Goal: Task Accomplishment & Management: Complete application form

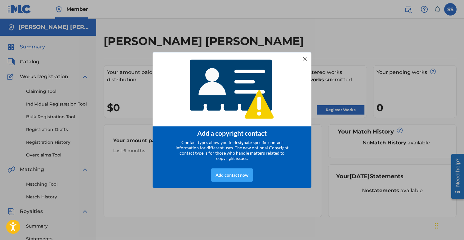
click at [235, 177] on div "Add contact now" at bounding box center [232, 174] width 42 height 13
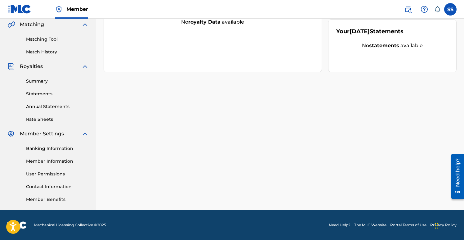
click at [76, 199] on link "Member Benefits" at bounding box center [57, 199] width 63 height 7
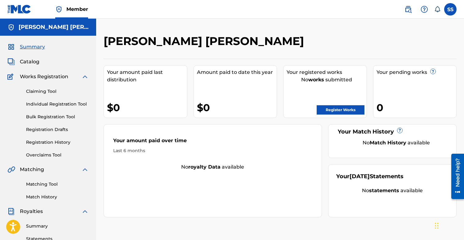
click at [351, 109] on link "Register Works" at bounding box center [341, 109] width 48 height 9
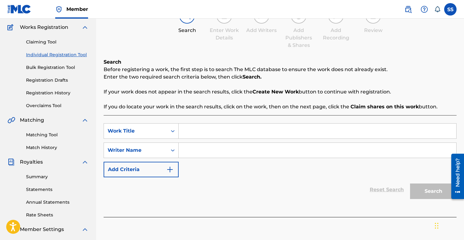
scroll to position [53, 0]
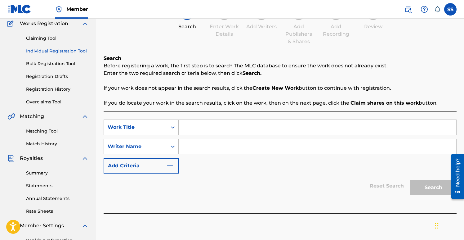
click at [210, 149] on input "Search Form" at bounding box center [318, 146] width 278 height 15
type input "[PERSON_NAME] [PERSON_NAME]"
click at [260, 177] on div "Reset Search Search" at bounding box center [280, 185] width 353 height 25
click at [423, 191] on div "Search" at bounding box center [432, 185] width 50 height 25
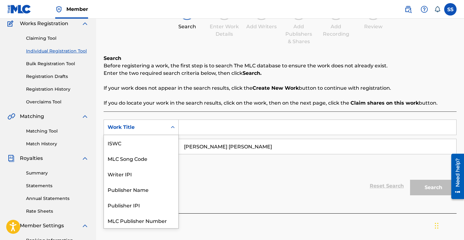
click at [174, 128] on icon "Search Form" at bounding box center [173, 127] width 6 height 6
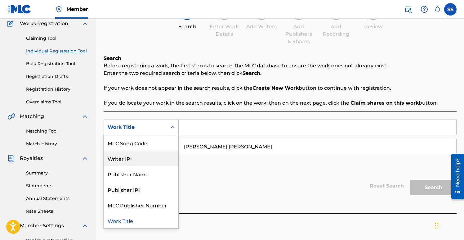
click at [160, 158] on div "Writer IPI" at bounding box center [141, 158] width 74 height 16
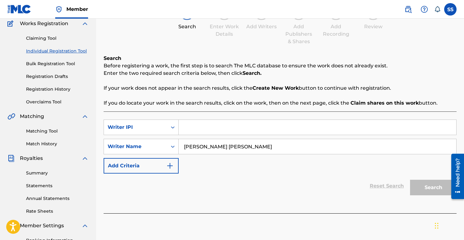
click at [186, 130] on input "Search Form" at bounding box center [318, 127] width 278 height 15
paste input "00765730615"
type input "00765730615"
click at [421, 189] on button "Search" at bounding box center [433, 188] width 47 height 16
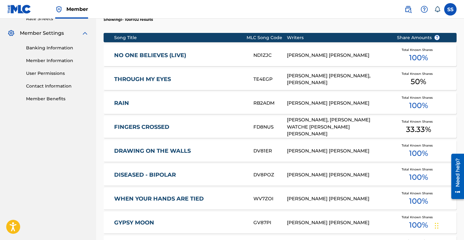
scroll to position [250, 0]
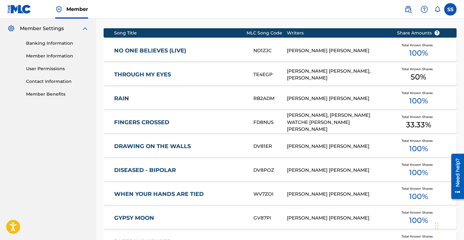
click at [231, 50] on link "NO ONE BELIEVES (LIVE)" at bounding box center [179, 50] width 131 height 7
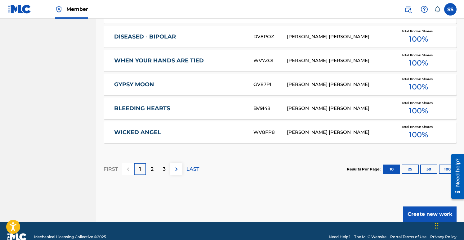
scroll to position [388, 0]
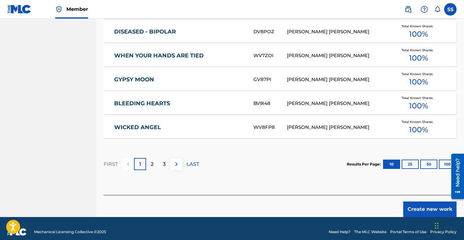
click at [154, 166] on div "2" at bounding box center [152, 164] width 12 height 12
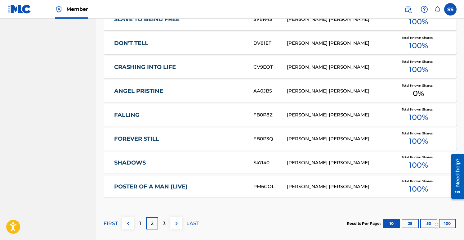
scroll to position [332, 0]
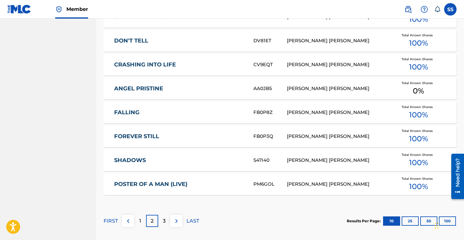
click at [205, 95] on div "ANGEL PRISTINE AA0JB5 SCOTT ANTHONY STEVENS Total Known Shares 0 %" at bounding box center [280, 89] width 353 height 22
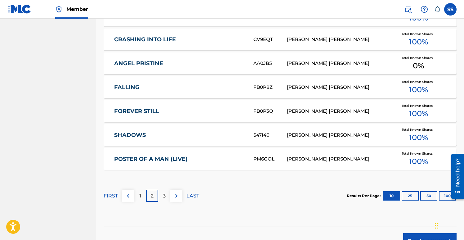
scroll to position [370, 0]
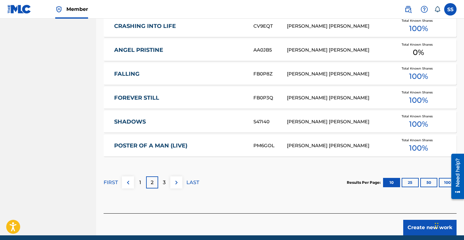
click at [166, 184] on div "3" at bounding box center [164, 182] width 12 height 12
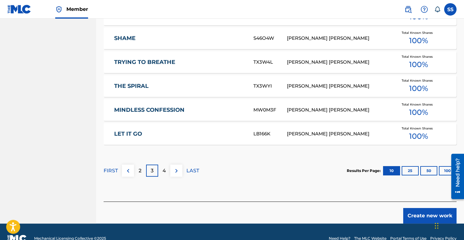
scroll to position [395, 0]
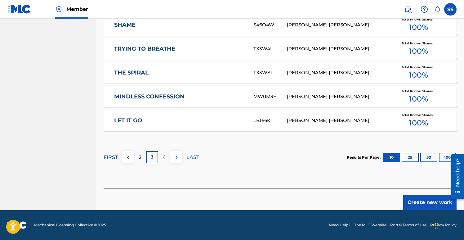
click at [421, 199] on button "Create new work" at bounding box center [429, 202] width 53 height 16
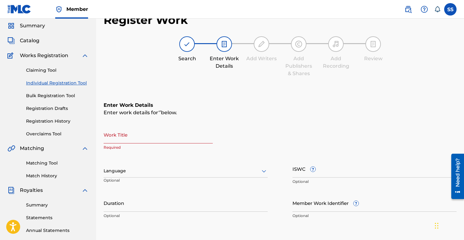
scroll to position [4, 0]
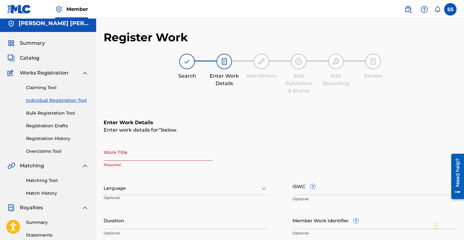
click at [164, 154] on input "Work Title" at bounding box center [158, 152] width 109 height 18
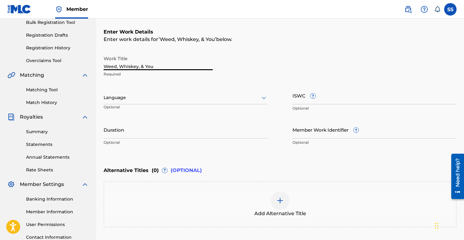
scroll to position [100, 0]
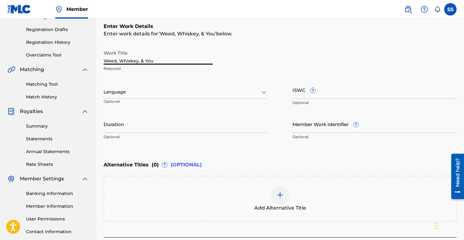
type input "Weed, Whiskey, & You"
click at [264, 93] on icon at bounding box center [263, 91] width 7 height 7
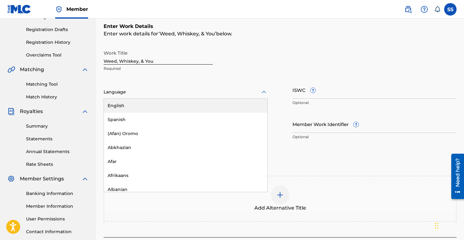
click at [217, 109] on div "English" at bounding box center [185, 106] width 163 height 14
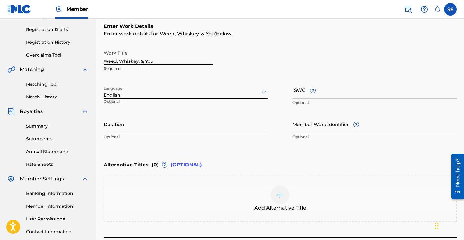
click at [319, 91] on input "ISWC ?" at bounding box center [374, 90] width 164 height 18
paste input "314.328.577-8"
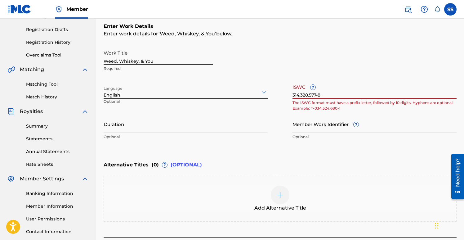
click at [292, 94] on div "Work Title Weed, Whiskey, & You Required Language English Optional ISWC ? 314.3…" at bounding box center [280, 95] width 353 height 96
click at [294, 95] on input "314.328.577-8" at bounding box center [374, 90] width 164 height 18
click at [294, 94] on input "314.328.577-8" at bounding box center [374, 90] width 164 height 18
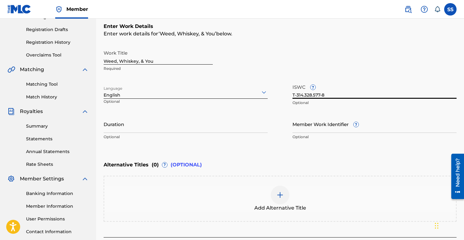
type input "T-314.328.577-8"
click at [317, 114] on div "Work Title Weed, Whiskey, & You Required Language English Optional ISWC ? T-314…" at bounding box center [280, 95] width 353 height 96
click at [135, 127] on input "Duration" at bounding box center [186, 124] width 164 height 18
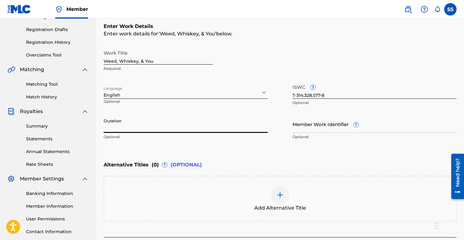
click at [151, 132] on input "Duration" at bounding box center [186, 124] width 164 height 18
click at [153, 130] on input "Duration" at bounding box center [186, 124] width 164 height 18
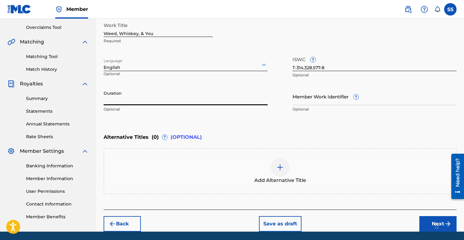
scroll to position [149, 0]
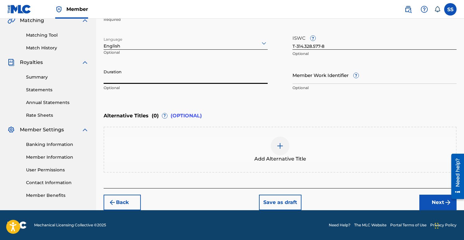
click at [427, 200] on button "Next" at bounding box center [437, 202] width 37 height 16
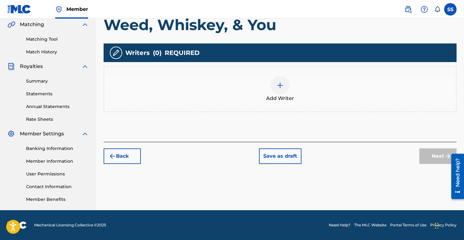
scroll to position [145, 0]
click at [284, 86] on div at bounding box center [280, 85] width 19 height 19
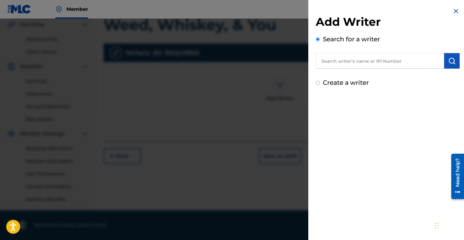
click at [352, 64] on input "text" at bounding box center [380, 61] width 128 height 16
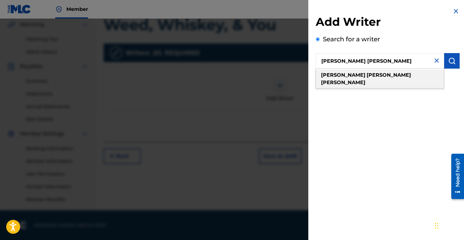
click at [384, 77] on div "scott anthony stevens" at bounding box center [380, 78] width 128 height 19
type input "scott anthony stevens"
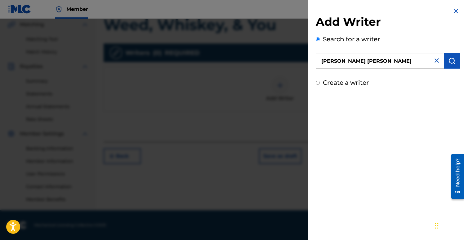
click at [455, 62] on img "submit" at bounding box center [451, 60] width 7 height 7
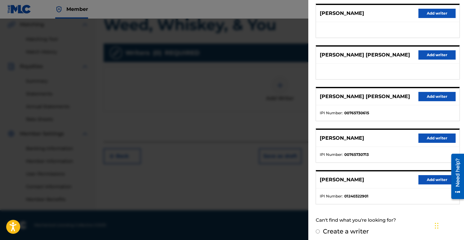
scroll to position [82, 0]
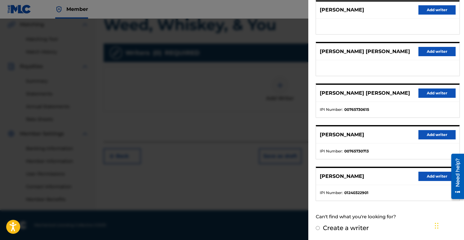
click at [425, 92] on button "Add writer" at bounding box center [436, 92] width 37 height 9
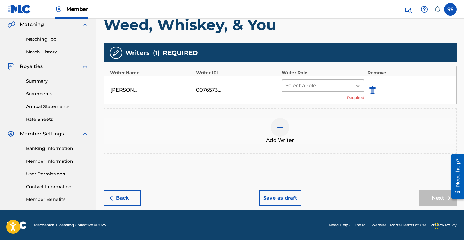
click at [361, 84] on icon at bounding box center [358, 86] width 6 height 6
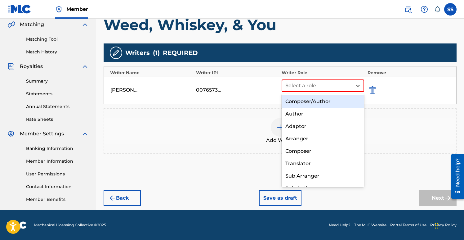
click at [331, 101] on div "Composer/Author" at bounding box center [323, 101] width 83 height 12
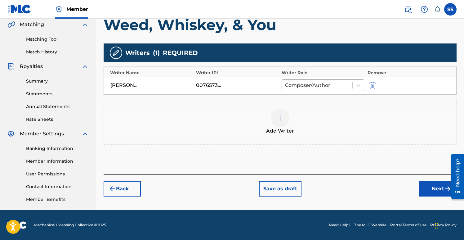
click at [432, 186] on button "Next" at bounding box center [437, 189] width 37 height 16
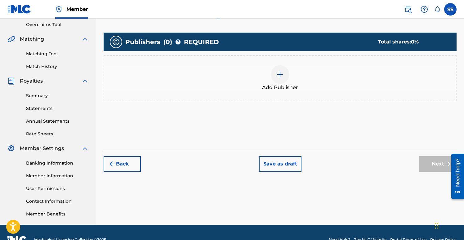
scroll to position [142, 0]
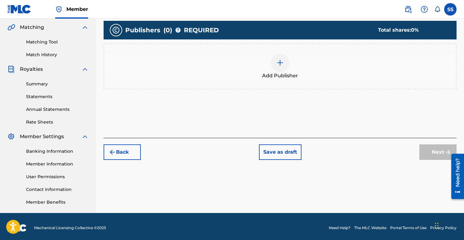
click at [282, 66] on img at bounding box center [279, 62] width 7 height 7
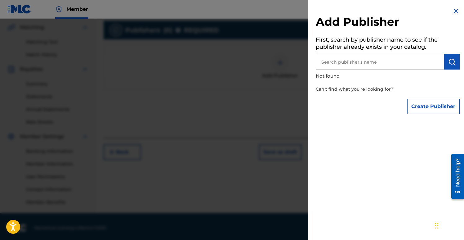
click at [457, 10] on img at bounding box center [455, 10] width 7 height 7
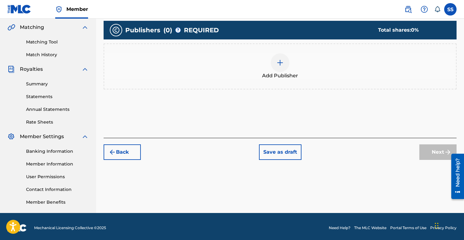
click at [362, 122] on div "Add Publishers & Shares Enter your publisher(s)/administrator(s). Weed, Whiskey…" at bounding box center [280, 52] width 353 height 172
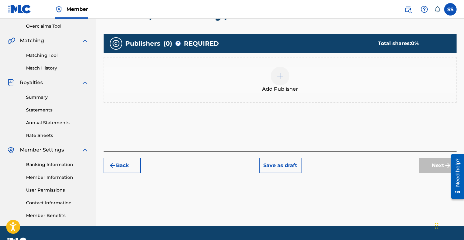
scroll to position [124, 0]
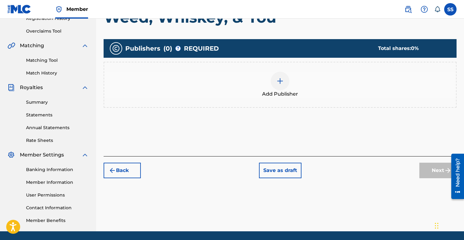
click at [280, 86] on div at bounding box center [280, 81] width 19 height 19
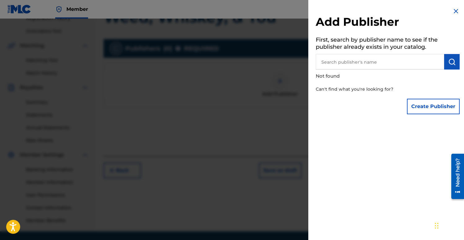
click at [348, 61] on input "text" at bounding box center [380, 62] width 128 height 16
type input "[PERSON_NAME] [PERSON_NAME]"
click at [451, 59] on img "submit" at bounding box center [451, 61] width 7 height 7
click at [433, 106] on button "Create Publisher" at bounding box center [433, 107] width 53 height 16
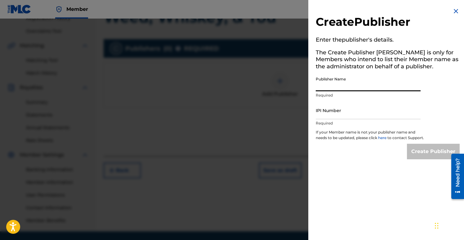
click at [348, 87] on input "Publisher Name" at bounding box center [368, 83] width 105 height 18
type input "[PERSON_NAME] [PERSON_NAME]"
click at [349, 115] on input "IPI Number" at bounding box center [368, 110] width 105 height 18
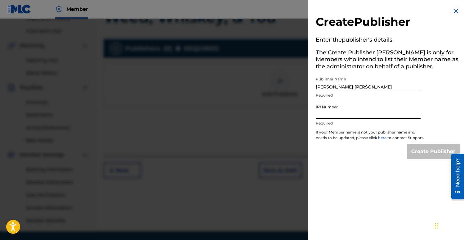
paste input "00765730615"
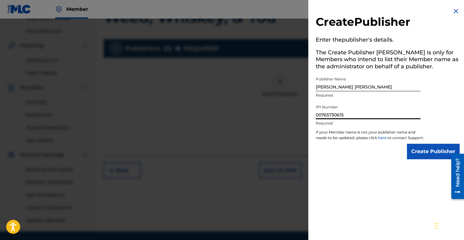
type input "00765730615"
click at [417, 159] on input "Create Publisher" at bounding box center [433, 152] width 53 height 16
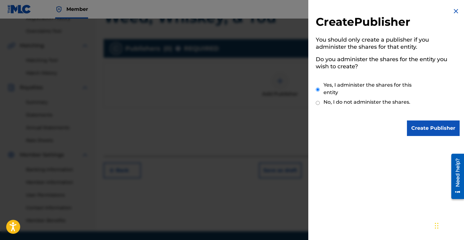
click at [430, 129] on input "Create Publisher" at bounding box center [433, 128] width 53 height 16
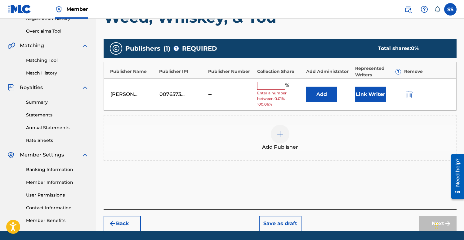
click at [268, 87] on input "text" at bounding box center [271, 86] width 28 height 8
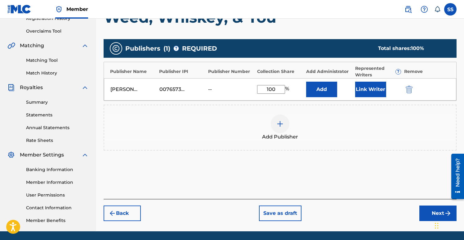
type input "100"
click at [369, 92] on button "Link Writer" at bounding box center [370, 90] width 31 height 16
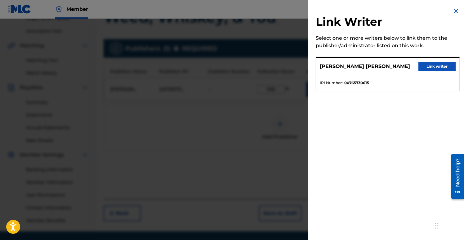
click at [429, 64] on button "Link writer" at bounding box center [436, 66] width 37 height 9
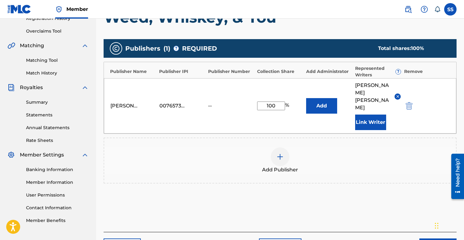
click at [326, 102] on button "Add" at bounding box center [321, 106] width 31 height 16
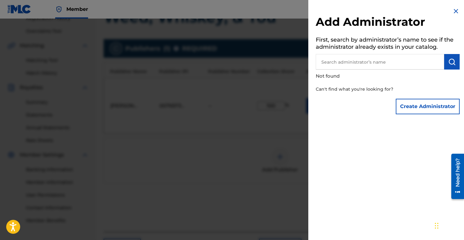
click at [422, 106] on button "Create Administrator" at bounding box center [428, 107] width 64 height 16
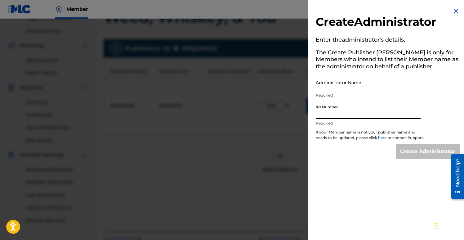
paste input "00765730615"
type input "00765730615"
click at [335, 89] on input "Administrator Name" at bounding box center [368, 83] width 105 height 18
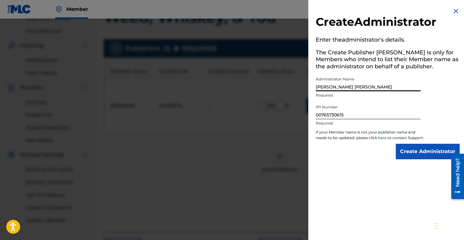
type input "[PERSON_NAME] [PERSON_NAME]"
click at [443, 106] on div "Create Administrator Enter the administrator 's details. The Create Publisher b…" at bounding box center [387, 83] width 159 height 167
click at [436, 157] on input "Create Administrator" at bounding box center [428, 152] width 64 height 16
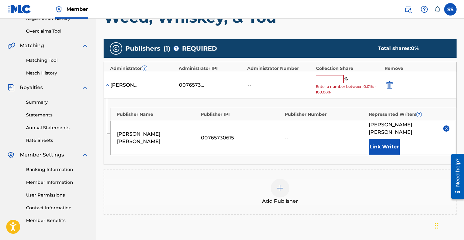
click at [384, 141] on button "Link Writer" at bounding box center [384, 147] width 31 height 16
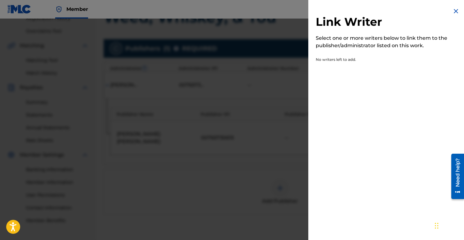
click at [456, 11] on img at bounding box center [455, 10] width 7 height 7
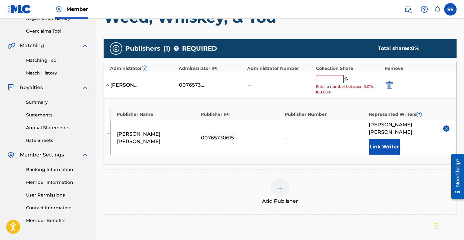
click at [334, 78] on input "text" at bounding box center [330, 79] width 28 height 8
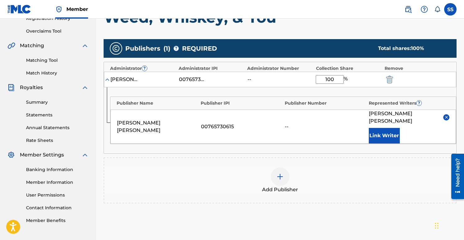
type input "100"
click at [394, 167] on div "Add Publisher" at bounding box center [280, 180] width 352 height 26
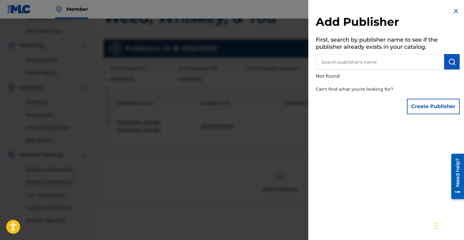
click at [460, 4] on div "Add Publisher First, search by publisher name to see if the publisher already e…" at bounding box center [387, 62] width 159 height 125
click at [457, 9] on img at bounding box center [455, 10] width 7 height 7
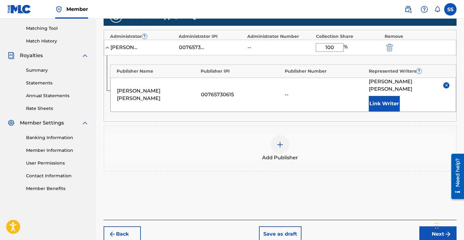
scroll to position [180, 0]
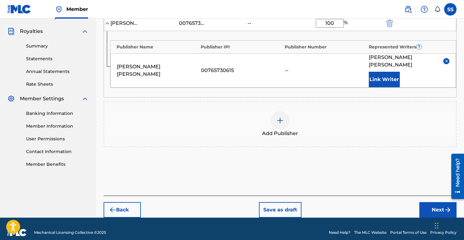
click at [385, 75] on button "Link Writer" at bounding box center [384, 80] width 31 height 16
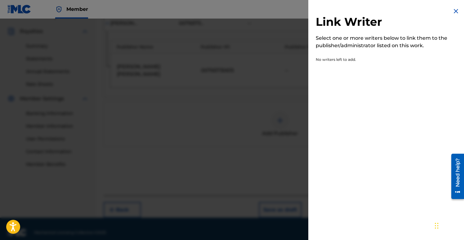
click at [456, 10] on img at bounding box center [455, 10] width 7 height 7
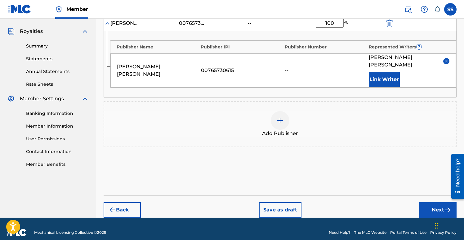
click at [435, 202] on button "Next" at bounding box center [437, 210] width 37 height 16
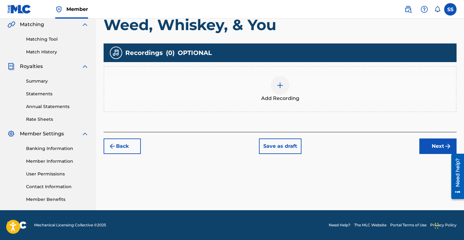
click at [283, 84] on img at bounding box center [279, 85] width 7 height 7
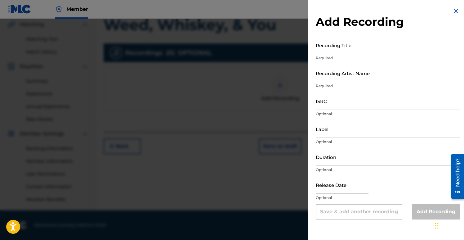
click at [330, 52] on input "Recording Title" at bounding box center [388, 45] width 144 height 18
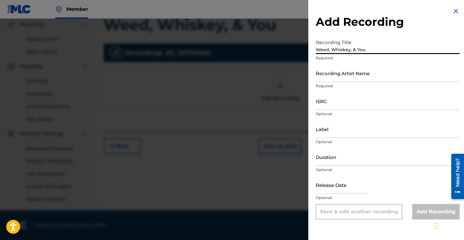
type input "Weed, Whiskey, & You"
click at [338, 80] on input "Recording Artist Name" at bounding box center [388, 73] width 144 height 18
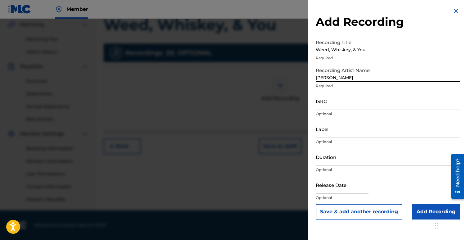
type input "Pepper Stevens"
click at [329, 105] on input "ISRC" at bounding box center [388, 101] width 144 height 18
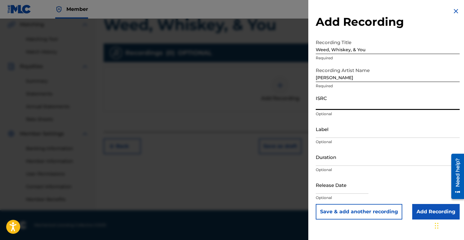
paste input "TCAHX2402391"
type input "TCAHX2402391"
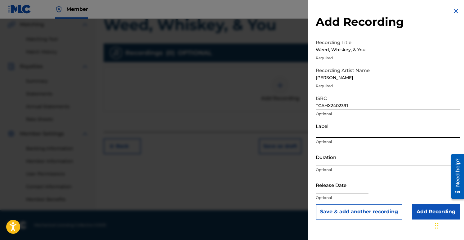
click at [331, 136] on input "Label" at bounding box center [388, 129] width 144 height 18
type input "Pepper Stevens Music"
click at [332, 163] on input "Duration" at bounding box center [388, 157] width 144 height 18
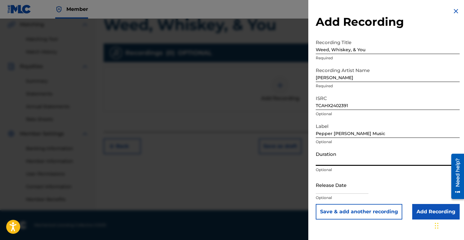
click at [336, 188] on input "text" at bounding box center [342, 185] width 53 height 18
select select "7"
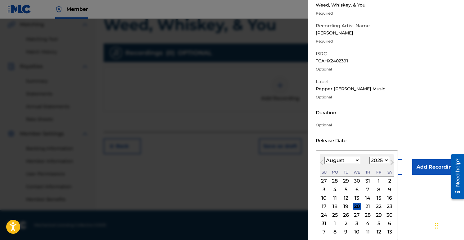
scroll to position [45, 0]
click at [369, 156] on select "1899 1900 1901 1902 1903 1904 1905 1906 1907 1908 1909 1910 1911 1912 1913 1914…" at bounding box center [379, 159] width 20 height 7
select select "2024"
click option "2024" at bounding box center [0, 0] width 0 height 0
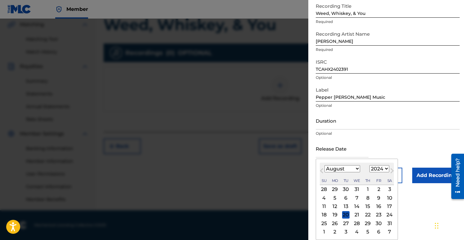
select select "1"
click option "February" at bounding box center [0, 0] width 0 height 0
click at [380, 189] on div "2" at bounding box center [378, 188] width 7 height 7
type input "February 2 2024"
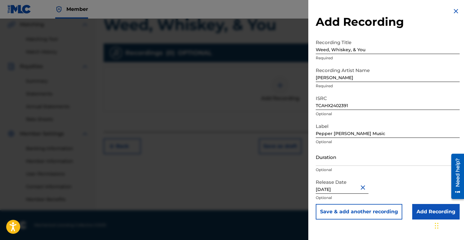
click at [420, 211] on input "Add Recording" at bounding box center [435, 212] width 47 height 16
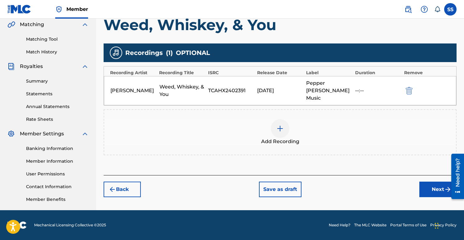
click at [291, 87] on div "02/02/2024" at bounding box center [280, 90] width 46 height 7
click at [363, 87] on div "--:--" at bounding box center [378, 90] width 46 height 7
click at [429, 181] on button "Next" at bounding box center [437, 189] width 37 height 16
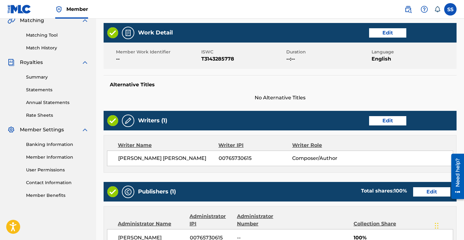
scroll to position [151, 0]
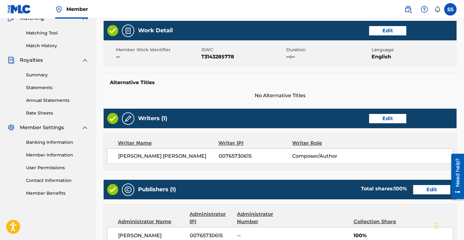
click at [387, 33] on button "Edit" at bounding box center [387, 30] width 37 height 9
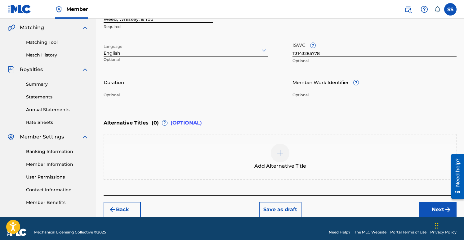
scroll to position [149, 0]
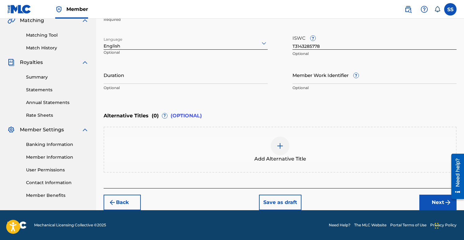
click at [432, 203] on button "Next" at bounding box center [437, 202] width 37 height 16
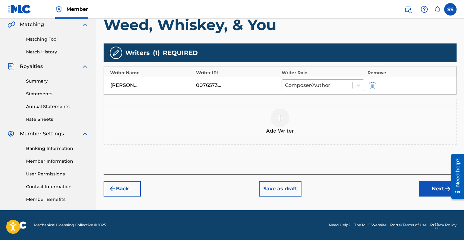
click at [433, 183] on button "Next" at bounding box center [437, 189] width 37 height 16
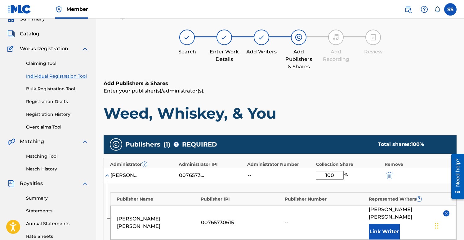
scroll to position [28, 0]
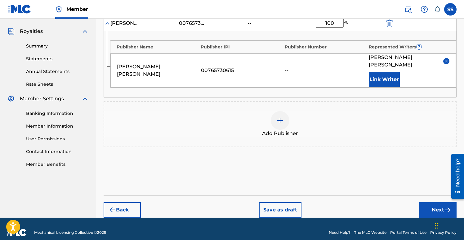
click at [429, 202] on button "Next" at bounding box center [437, 210] width 37 height 16
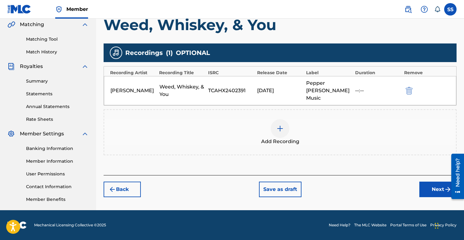
click at [433, 184] on button "Next" at bounding box center [437, 189] width 37 height 16
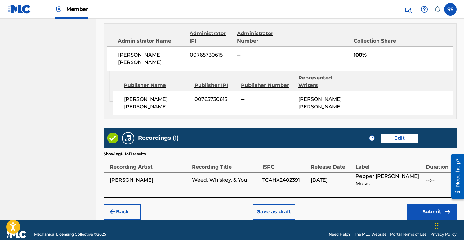
scroll to position [333, 0]
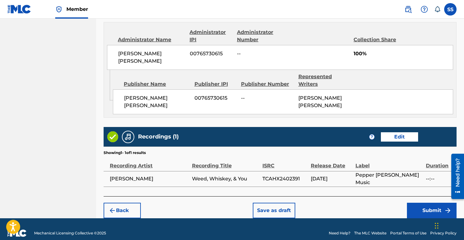
click at [407, 132] on button "Edit" at bounding box center [399, 136] width 37 height 9
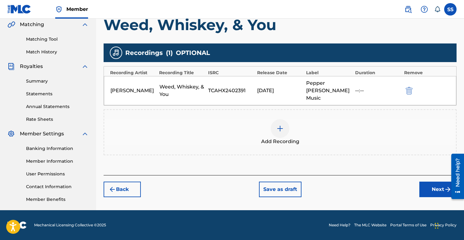
scroll to position [145, 0]
click at [363, 87] on div "--:--" at bounding box center [378, 90] width 46 height 7
click at [355, 86] on div "Pepper Stevens Weed, Whiskey, & You TCAHX2402391 02/02/2024 Pepper Stevens Musi…" at bounding box center [280, 90] width 352 height 29
click at [432, 182] on button "Next" at bounding box center [437, 189] width 37 height 16
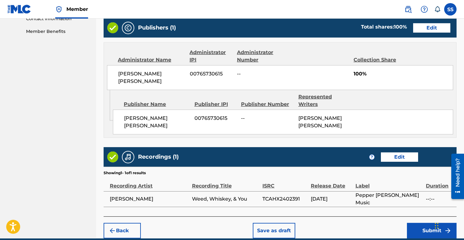
scroll to position [324, 0]
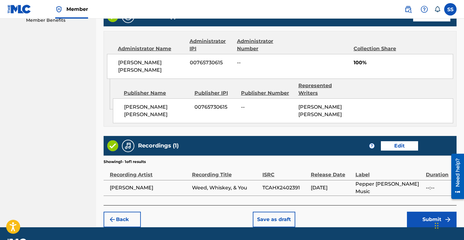
click at [425, 212] on button "Submit" at bounding box center [432, 220] width 50 height 16
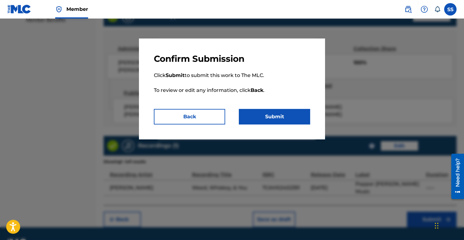
click at [267, 114] on button "Submit" at bounding box center [274, 117] width 71 height 16
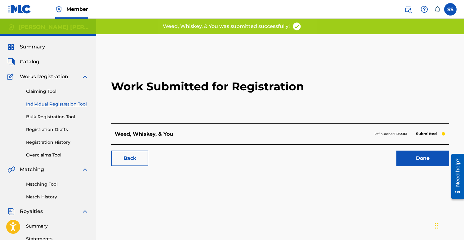
click at [421, 156] on link "Done" at bounding box center [422, 158] width 53 height 16
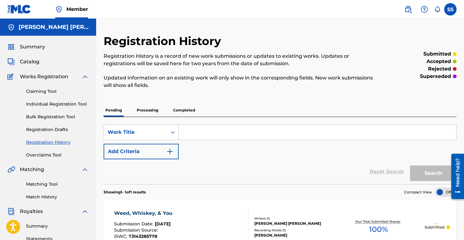
click at [172, 152] on img "Search Form" at bounding box center [169, 151] width 7 height 7
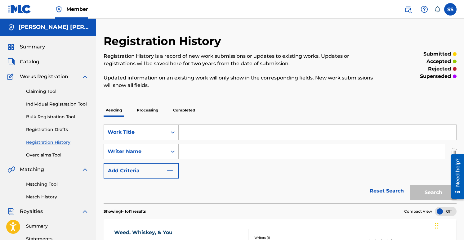
click at [172, 171] on img "Search Form" at bounding box center [169, 170] width 7 height 7
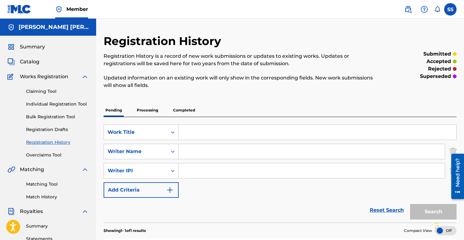
click at [171, 190] on img "Search Form" at bounding box center [169, 189] width 7 height 7
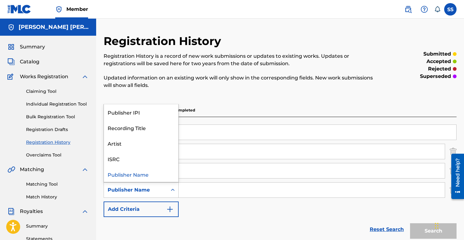
click at [176, 190] on div "Search Form" at bounding box center [172, 189] width 11 height 11
click at [149, 148] on div "Artist" at bounding box center [141, 143] width 74 height 16
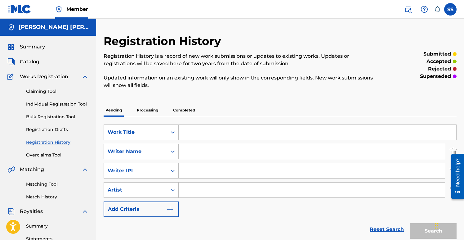
click at [205, 135] on input "Search Form" at bounding box center [318, 132] width 278 height 15
type input "Place I Barely Know"
click at [198, 155] on input "Search Form" at bounding box center [312, 151] width 266 height 15
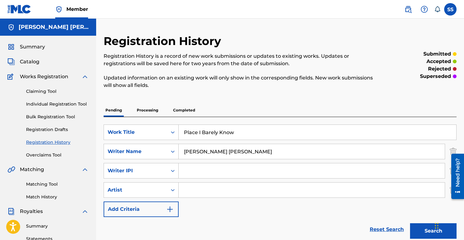
type input "[PERSON_NAME] [PERSON_NAME]"
click at [191, 174] on input "Search Form" at bounding box center [312, 170] width 266 height 15
paste input "TCAHX2402391"
type input "T"
paste input "00765730615"
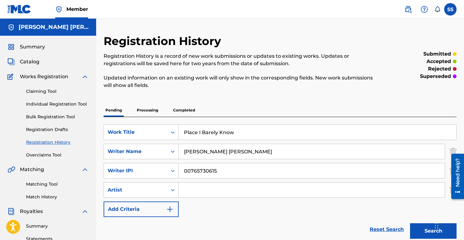
type input "00765730615"
click at [189, 193] on input "Search Form" at bounding box center [312, 189] width 266 height 15
type input "Pepper Stevens"
click at [417, 227] on button "Search" at bounding box center [433, 231] width 47 height 16
click at [426, 229] on button "Search" at bounding box center [433, 231] width 47 height 16
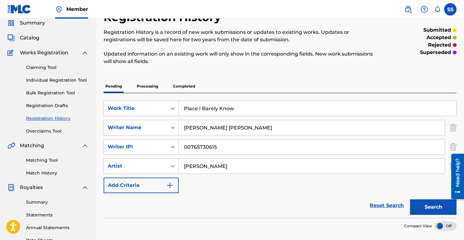
scroll to position [6, 0]
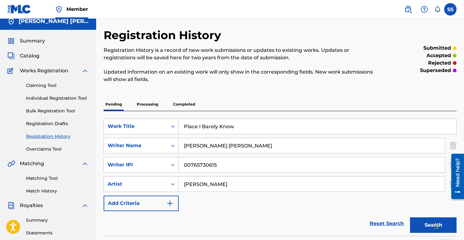
drag, startPoint x: 228, startPoint y: 184, endPoint x: 185, endPoint y: 186, distance: 43.8
click at [185, 186] on input "Pepper Stevens" at bounding box center [312, 183] width 266 height 15
click at [423, 226] on button "Search" at bounding box center [433, 225] width 47 height 16
drag, startPoint x: 235, startPoint y: 128, endPoint x: 176, endPoint y: 125, distance: 59.3
click at [179, 125] on input "Place I Barely Know" at bounding box center [318, 126] width 278 height 15
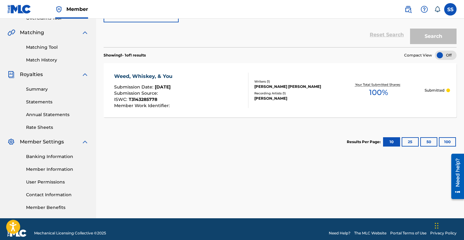
scroll to position [131, 0]
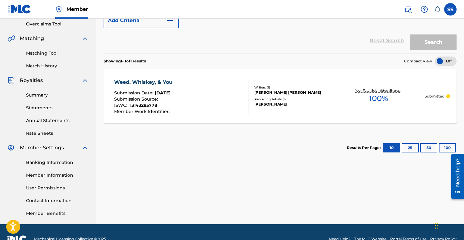
click at [412, 150] on button "25" at bounding box center [410, 147] width 17 height 9
click at [425, 147] on button "50" at bounding box center [428, 147] width 17 height 9
click at [397, 149] on button "10" at bounding box center [391, 147] width 17 height 9
click at [54, 54] on link "Matching Tool" at bounding box center [57, 53] width 63 height 7
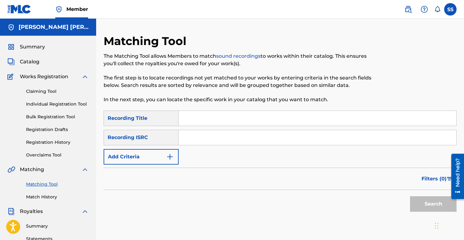
click at [189, 140] on input "Search Form" at bounding box center [318, 137] width 278 height 15
paste input "00765730615"
type input "00765730615"
click at [427, 204] on button "Search" at bounding box center [433, 204] width 47 height 16
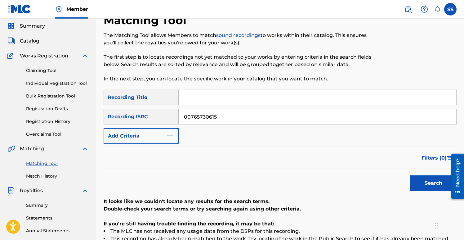
scroll to position [20, 0]
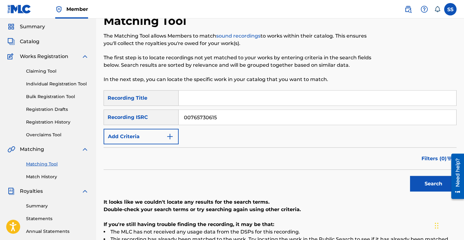
click at [166, 99] on div "Recording Title" at bounding box center [141, 98] width 75 height 16
click at [194, 99] on input "Search Form" at bounding box center [318, 98] width 278 height 15
type input "Place I Barely Know"
drag, startPoint x: 217, startPoint y: 117, endPoint x: 181, endPoint y: 116, distance: 36.3
click at [181, 116] on input "00765730615" at bounding box center [318, 117] width 278 height 15
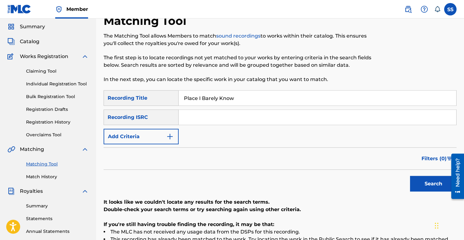
click at [185, 118] on input "Search Form" at bounding box center [318, 117] width 278 height 15
type input "00765730615"
click at [431, 186] on button "Search" at bounding box center [433, 184] width 47 height 16
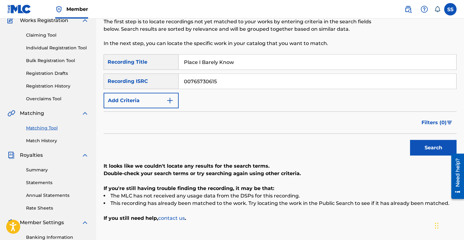
scroll to position [0, 0]
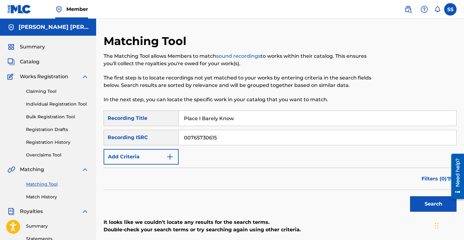
click at [246, 57] on link "sound recordings" at bounding box center [238, 56] width 44 height 6
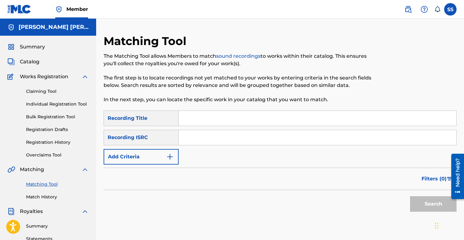
click at [56, 91] on link "Claiming Tool" at bounding box center [57, 91] width 63 height 7
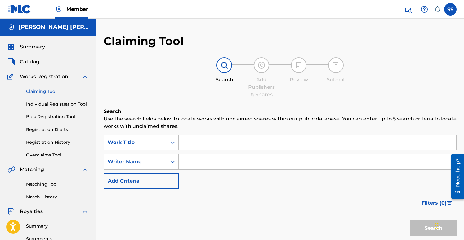
click at [173, 180] on img "Search Form" at bounding box center [169, 180] width 7 height 7
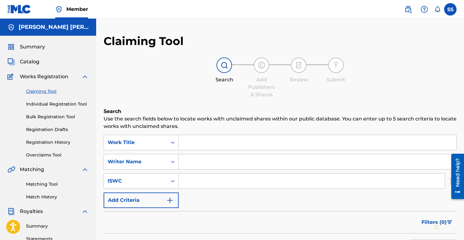
click at [188, 184] on input "Search Form" at bounding box center [312, 180] width 266 height 15
paste input "T-314.328.643-1"
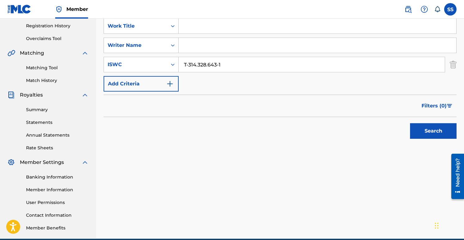
scroll to position [113, 0]
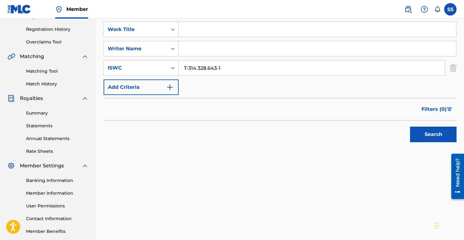
type input "T-314.328.643-1"
click at [428, 132] on button "Search" at bounding box center [433, 135] width 47 height 16
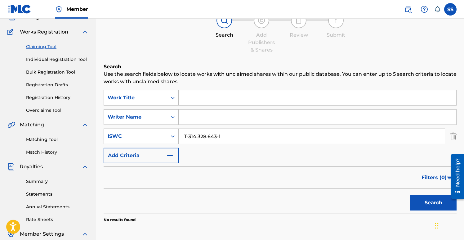
scroll to position [42, 0]
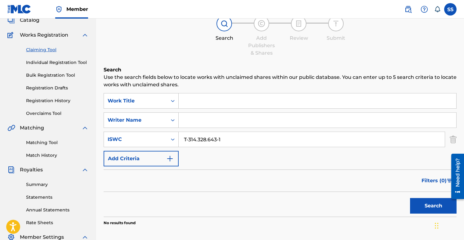
click at [219, 98] on input "Search Form" at bounding box center [318, 100] width 278 height 15
type input "Place I Barely Know"
click at [418, 204] on button "Search" at bounding box center [433, 206] width 47 height 16
drag, startPoint x: 232, startPoint y: 140, endPoint x: 176, endPoint y: 137, distance: 55.6
click at [179, 137] on input "T-314.328.643-1" at bounding box center [312, 139] width 266 height 15
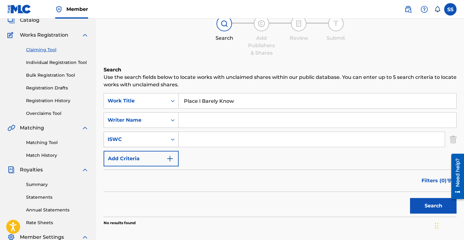
scroll to position [42, 0]
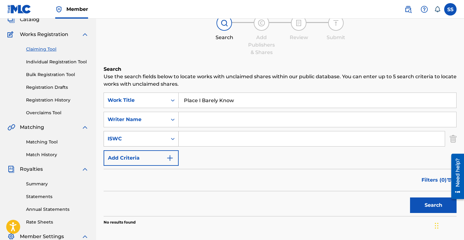
click at [172, 137] on icon "Search Form" at bounding box center [173, 139] width 6 height 6
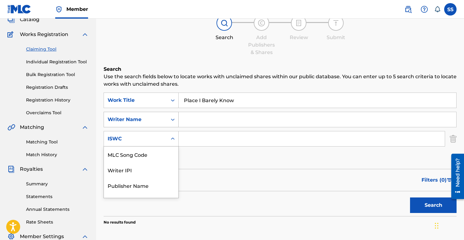
click at [175, 119] on icon "Search Form" at bounding box center [173, 119] width 6 height 6
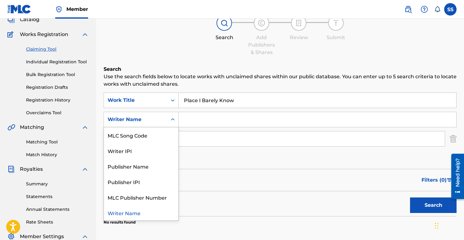
click at [195, 141] on input "Search Form" at bounding box center [312, 138] width 266 height 15
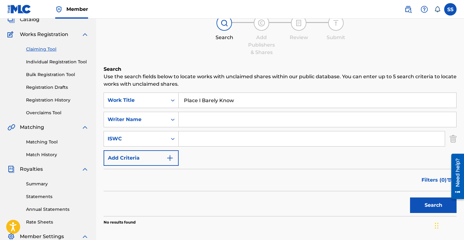
paste input "T-314.328.643-1"
type input "T-314.328.643-1"
click at [197, 120] on input "Search Form" at bounding box center [318, 119] width 278 height 15
type input "[PERSON_NAME] [PERSON_NAME]"
click at [422, 203] on button "Search" at bounding box center [433, 205] width 47 height 16
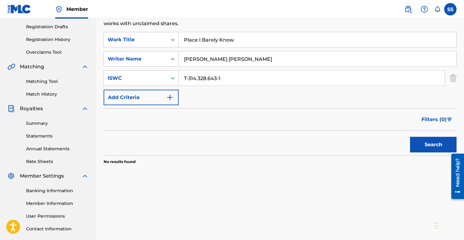
scroll to position [0, 0]
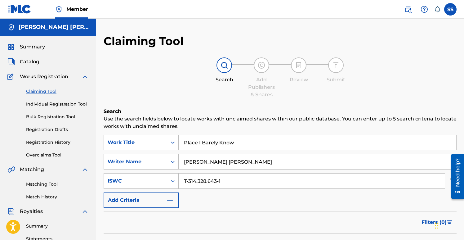
click at [33, 59] on span "Catalog" at bounding box center [30, 61] width 20 height 7
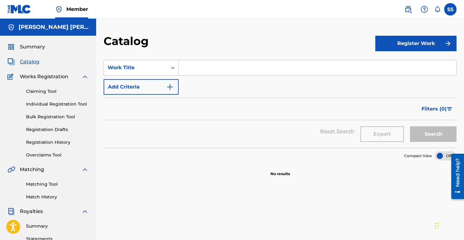
click at [409, 46] on button "Register Work" at bounding box center [415, 44] width 81 height 16
click at [389, 80] on link "By File Upload" at bounding box center [415, 78] width 81 height 15
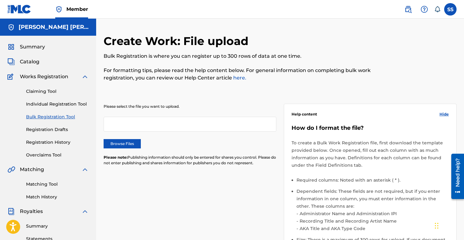
click at [129, 145] on label "Browse Files" at bounding box center [122, 143] width 37 height 9
click at [0, 0] on input "Browse Files" at bounding box center [0, 0] width 0 height 0
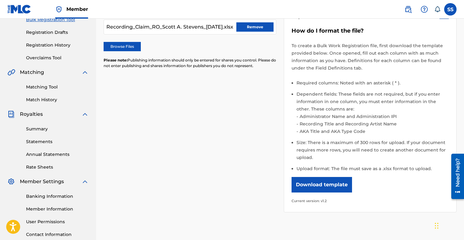
scroll to position [162, 0]
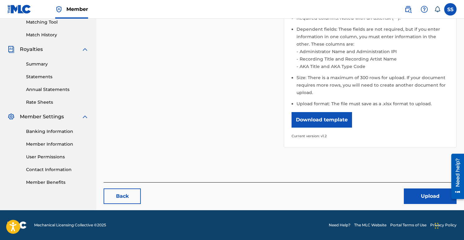
click at [420, 195] on button "Upload" at bounding box center [430, 196] width 53 height 16
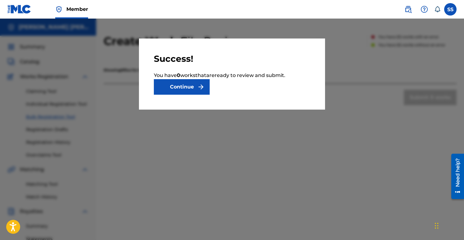
click at [197, 90] on button "Continue" at bounding box center [182, 87] width 56 height 16
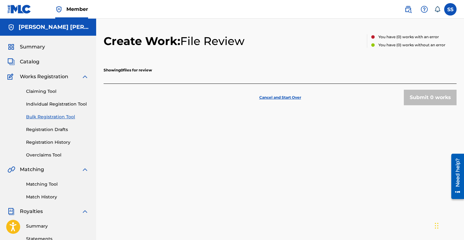
click at [213, 80] on div "Showing 0 files for review" at bounding box center [280, 70] width 353 height 28
click at [284, 96] on p "Cancel and Start Over" at bounding box center [280, 98] width 42 height 6
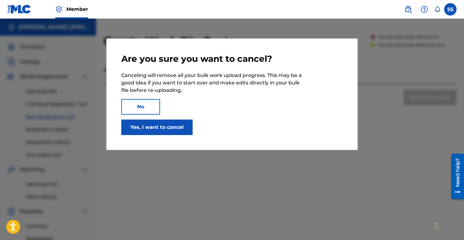
click at [157, 129] on button "Yes, I want to cancel" at bounding box center [156, 127] width 71 height 16
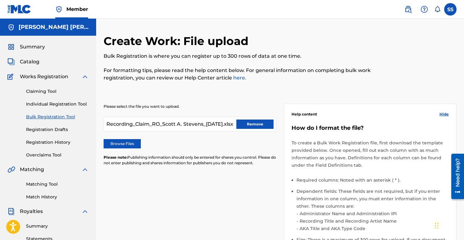
click at [255, 123] on button "Remove" at bounding box center [254, 123] width 37 height 9
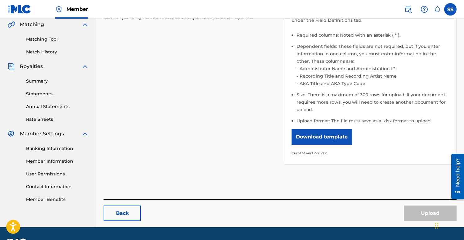
scroll to position [137, 0]
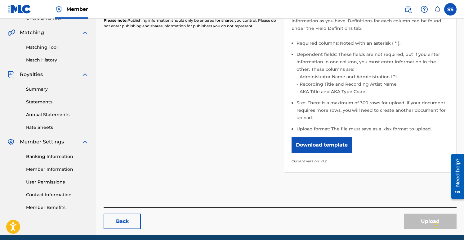
click at [317, 147] on button "Download template" at bounding box center [322, 145] width 60 height 16
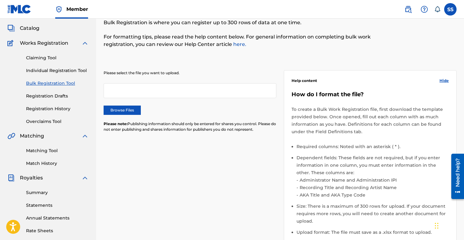
scroll to position [34, 0]
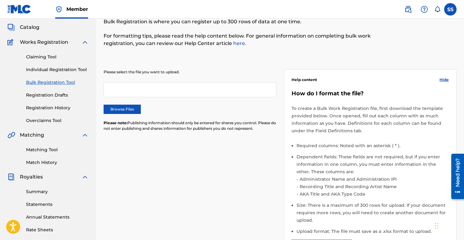
click at [59, 69] on link "Individual Registration Tool" at bounding box center [57, 69] width 63 height 7
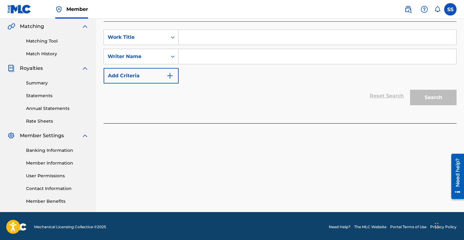
scroll to position [145, 0]
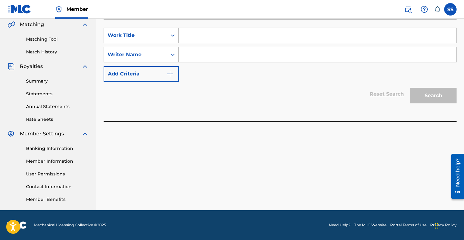
click at [56, 147] on link "Banking Information" at bounding box center [57, 148] width 63 height 7
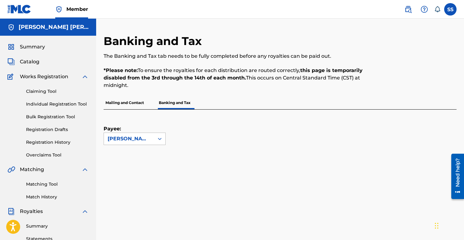
click at [159, 141] on icon at bounding box center [160, 139] width 6 height 6
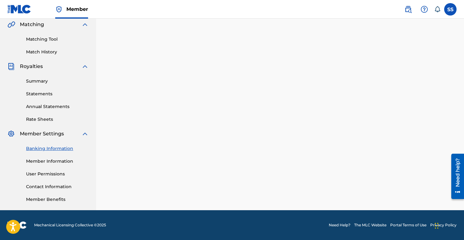
scroll to position [145, 0]
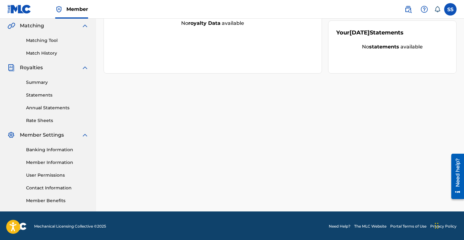
scroll to position [145, 0]
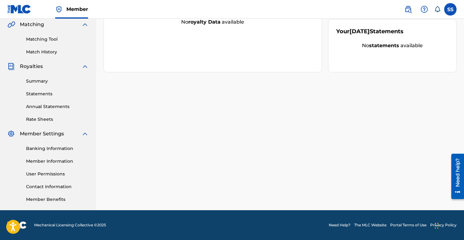
click at [52, 150] on link "Banking Information" at bounding box center [57, 148] width 63 height 7
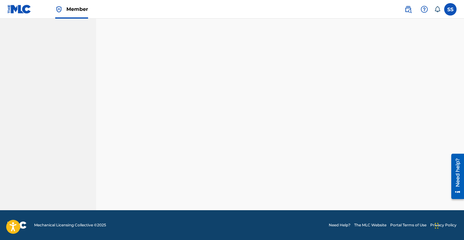
scroll to position [145, 0]
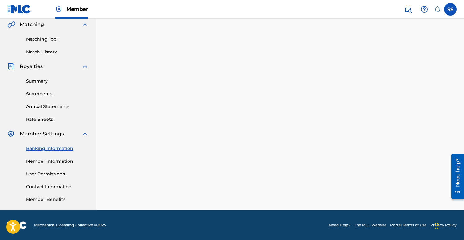
click at [53, 163] on link "Member Information" at bounding box center [57, 161] width 63 height 7
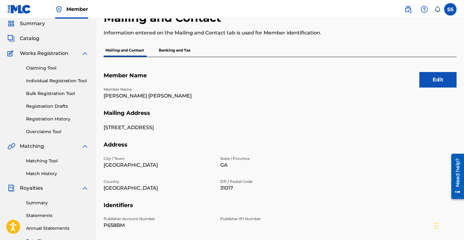
scroll to position [21, 0]
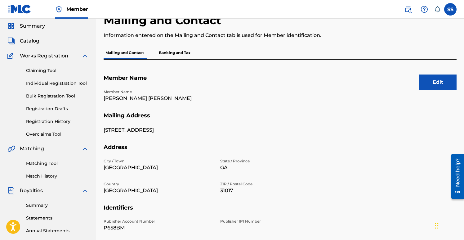
click at [52, 120] on link "Registration History" at bounding box center [57, 121] width 63 height 7
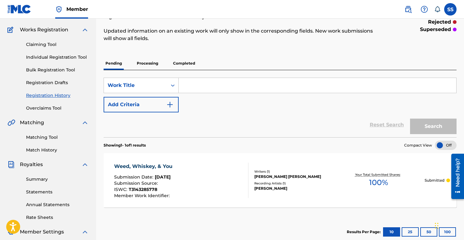
scroll to position [38, 0]
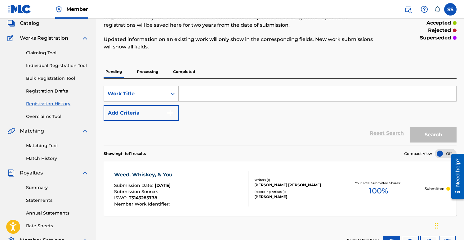
click at [63, 65] on link "Individual Registration Tool" at bounding box center [57, 65] width 63 height 7
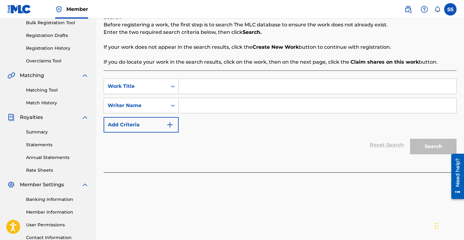
scroll to position [98, 0]
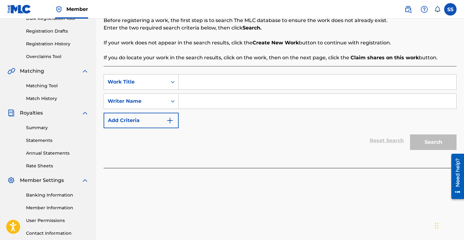
click at [197, 85] on input "Search Form" at bounding box center [318, 81] width 278 height 15
click at [191, 99] on input "Search Form" at bounding box center [318, 101] width 278 height 15
type input "[PERSON_NAME] [PERSON_NAME]"
click at [204, 80] on input "Search Form" at bounding box center [318, 81] width 278 height 15
click at [173, 83] on icon "Search Form" at bounding box center [173, 82] width 6 height 6
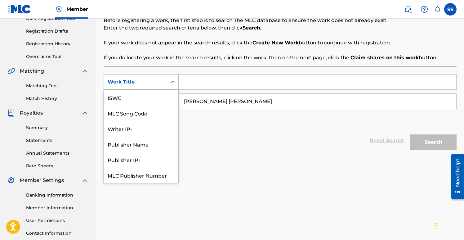
scroll to position [16, 0]
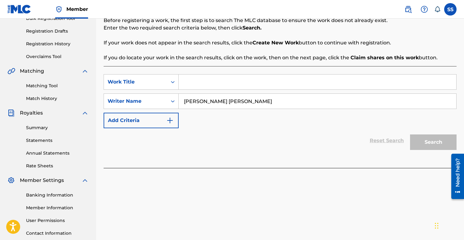
click at [193, 85] on input "Search Form" at bounding box center [318, 81] width 278 height 15
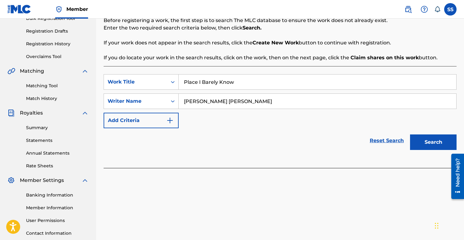
type input "Place I Barely Know"
click at [433, 145] on button "Search" at bounding box center [433, 142] width 47 height 16
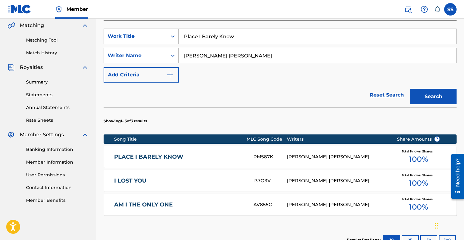
scroll to position [140, 0]
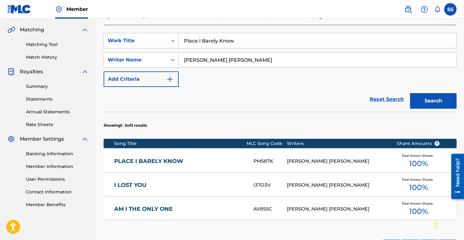
drag, startPoint x: 237, startPoint y: 40, endPoint x: 176, endPoint y: 42, distance: 60.8
click at [179, 42] on input "Place I Barely Know" at bounding box center [318, 40] width 278 height 15
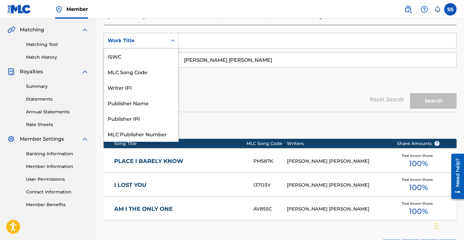
scroll to position [16, 0]
click at [173, 40] on icon "Search Form" at bounding box center [173, 41] width 6 height 6
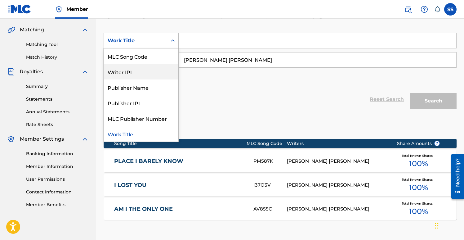
click at [155, 69] on div "Writer IPI" at bounding box center [141, 72] width 74 height 16
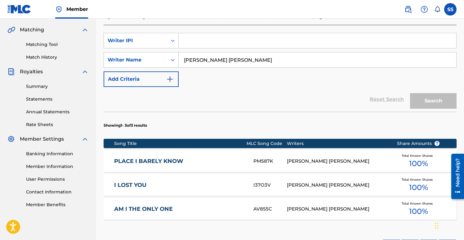
paste input "T-314.328.643-1"
type input "T"
paste input "00765730615"
click at [438, 100] on button "Search" at bounding box center [433, 101] width 47 height 16
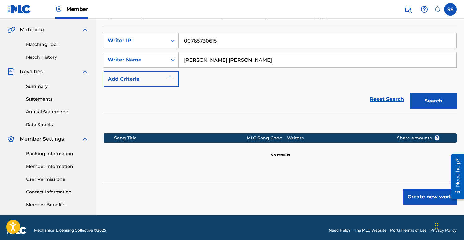
click at [195, 40] on input "00765730615" at bounding box center [318, 40] width 278 height 15
type input "00765730615"
click at [244, 87] on div "Reset Search Search" at bounding box center [280, 99] width 353 height 25
click at [426, 100] on button "Search" at bounding box center [433, 101] width 47 height 16
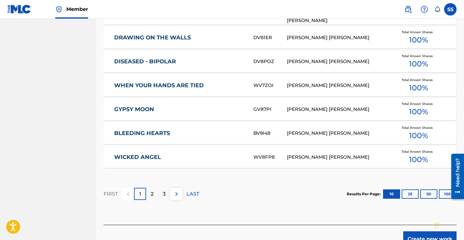
scroll to position [362, 0]
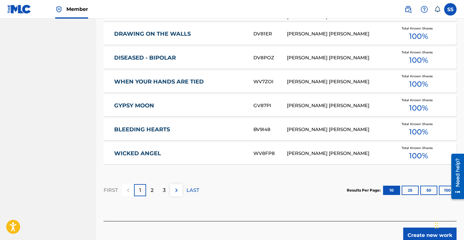
click at [155, 190] on div "2" at bounding box center [152, 190] width 12 height 12
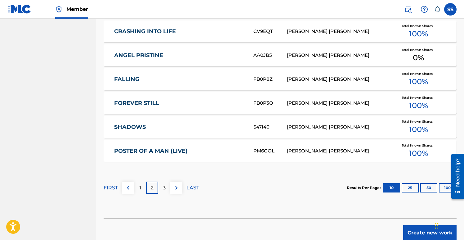
scroll to position [366, 0]
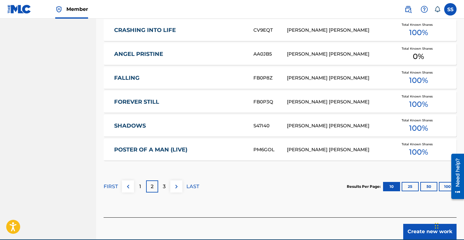
click at [163, 189] on p "3" at bounding box center [164, 186] width 3 height 7
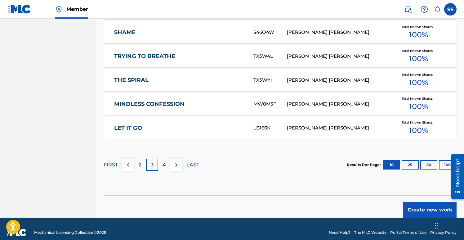
scroll to position [395, 0]
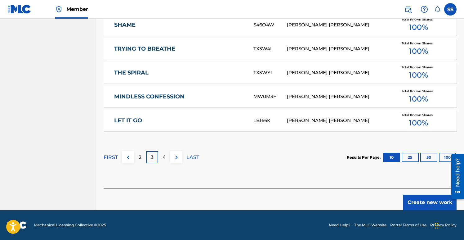
click at [167, 158] on div "4" at bounding box center [164, 157] width 12 height 12
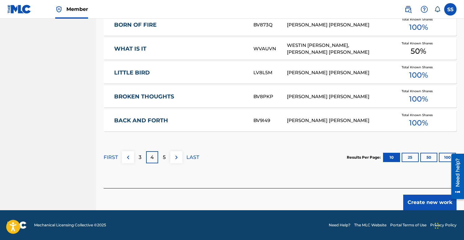
click at [164, 156] on p "5" at bounding box center [164, 157] width 3 height 7
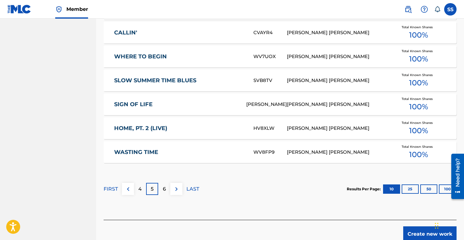
scroll to position [366, 0]
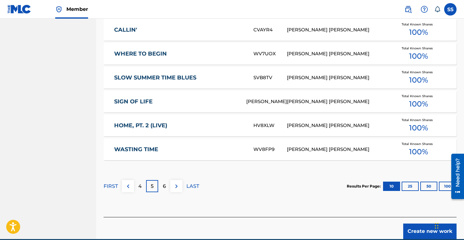
click at [165, 186] on p "6" at bounding box center [164, 185] width 3 height 7
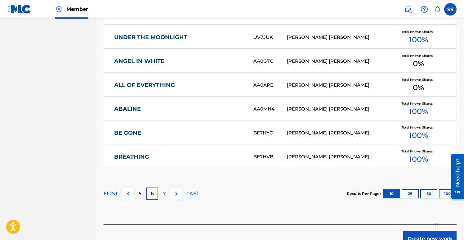
scroll to position [365, 0]
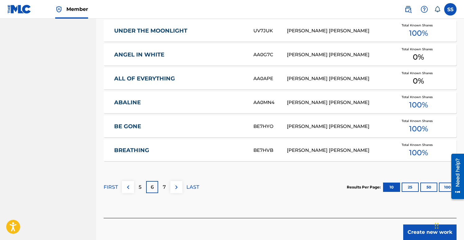
click at [166, 188] on p "7" at bounding box center [164, 186] width 3 height 7
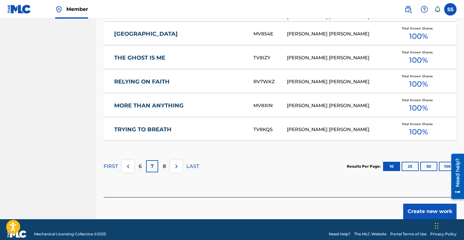
scroll to position [391, 0]
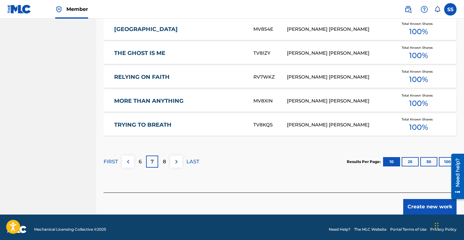
click at [166, 163] on div "8" at bounding box center [164, 161] width 12 height 12
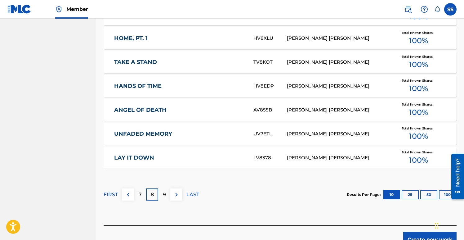
scroll to position [360, 0]
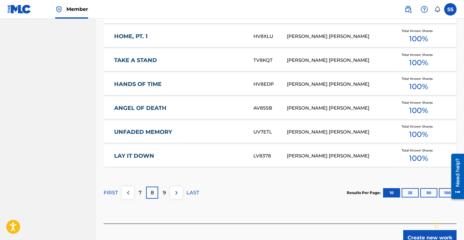
click at [167, 192] on div "9" at bounding box center [164, 192] width 12 height 12
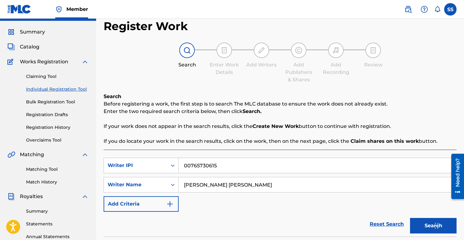
scroll to position [8, 0]
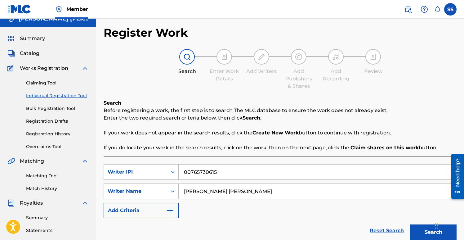
click at [42, 83] on link "Claiming Tool" at bounding box center [57, 83] width 63 height 7
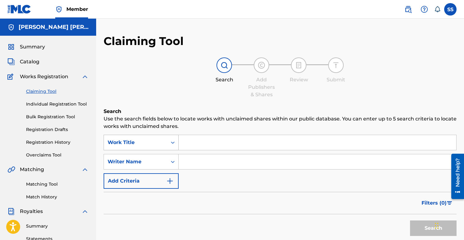
click at [173, 143] on div "Search Form" at bounding box center [172, 142] width 11 height 11
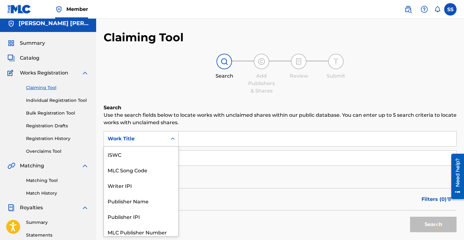
scroll to position [16, 0]
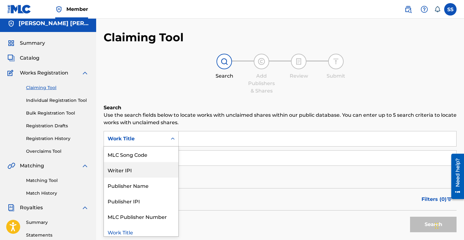
click at [149, 171] on div "Writer IPI" at bounding box center [141, 170] width 74 height 16
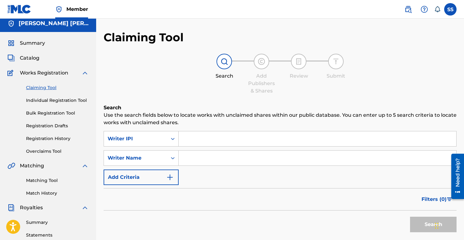
click at [183, 139] on input "Search Form" at bounding box center [318, 138] width 278 height 15
paste input "00765730615"
click at [195, 140] on input "00765730615" at bounding box center [318, 138] width 278 height 15
type input "00765730615"
click at [189, 162] on input "Search Form" at bounding box center [318, 157] width 278 height 15
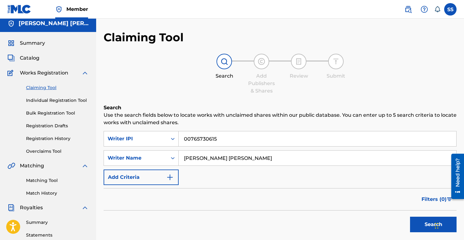
type input "[PERSON_NAME] [PERSON_NAME]"
click at [420, 226] on button "Search" at bounding box center [433, 224] width 47 height 16
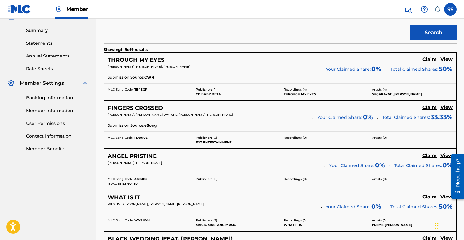
scroll to position [203, 0]
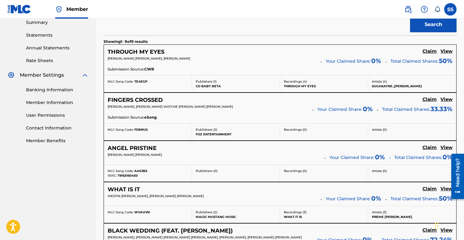
click at [428, 51] on h5 "Claim" at bounding box center [429, 51] width 14 height 6
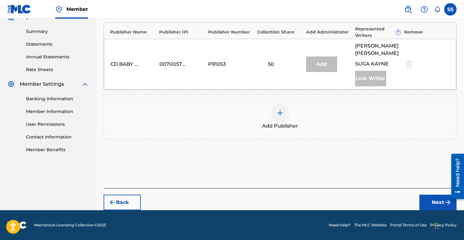
click at [373, 76] on div "Link Writer" at bounding box center [370, 79] width 31 height 16
click at [327, 63] on div "Add" at bounding box center [321, 64] width 31 height 16
click at [431, 200] on button "Next" at bounding box center [437, 202] width 37 height 16
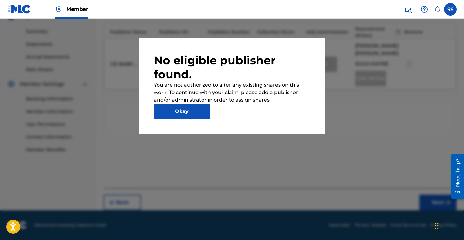
click at [196, 109] on button "Okay" at bounding box center [182, 112] width 56 height 16
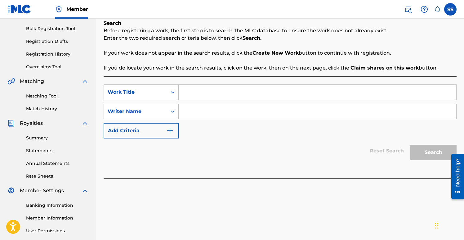
scroll to position [145, 0]
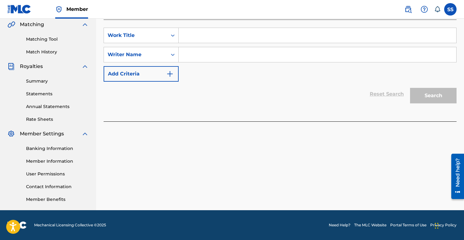
click at [182, 36] on input "Search Form" at bounding box center [318, 35] width 278 height 15
paste input "00765730615"
click at [194, 34] on input "00765730615" at bounding box center [318, 35] width 278 height 15
type input "00765730615"
click at [194, 57] on input "Search Form" at bounding box center [318, 54] width 278 height 15
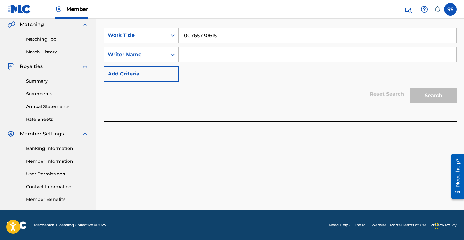
click at [194, 57] on input "Search Form" at bounding box center [318, 54] width 278 height 15
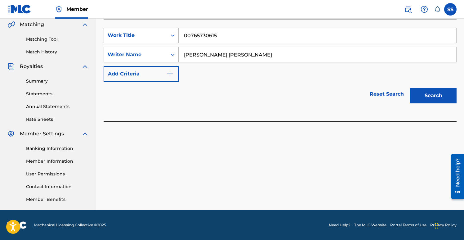
type input "[PERSON_NAME] [PERSON_NAME]"
click at [431, 91] on button "Search" at bounding box center [433, 96] width 47 height 16
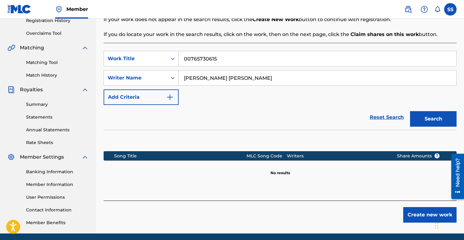
scroll to position [119, 0]
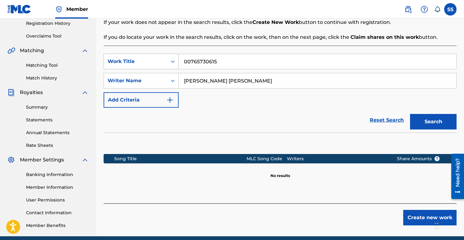
click at [173, 61] on icon "Search Form" at bounding box center [173, 61] width 6 height 6
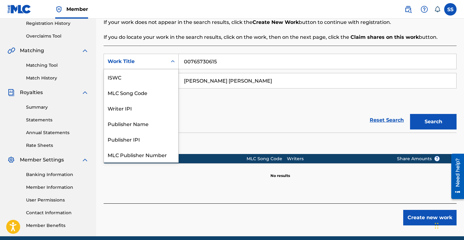
scroll to position [16, 0]
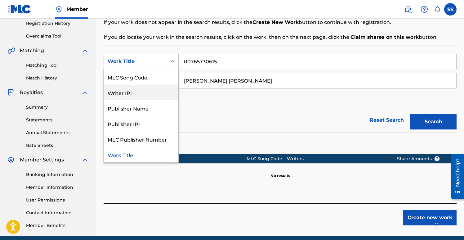
click at [154, 93] on div "Writer IPI" at bounding box center [141, 93] width 74 height 16
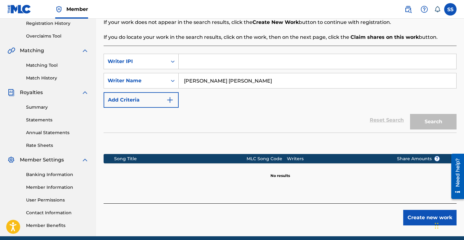
click at [182, 61] on input "Search Form" at bounding box center [318, 61] width 278 height 15
paste input "00765730615"
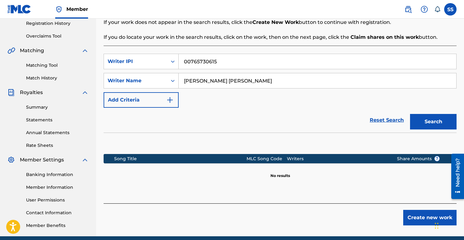
click at [196, 62] on input "00765730615" at bounding box center [318, 61] width 278 height 15
type input "00765730615"
click at [416, 119] on button "Search" at bounding box center [433, 122] width 47 height 16
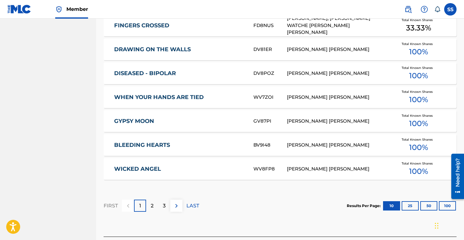
scroll to position [395, 0]
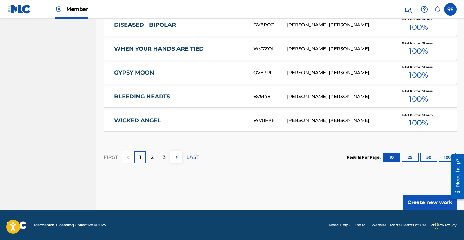
click at [163, 159] on p "3" at bounding box center [164, 157] width 3 height 7
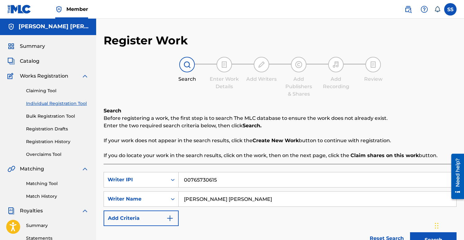
scroll to position [0, 0]
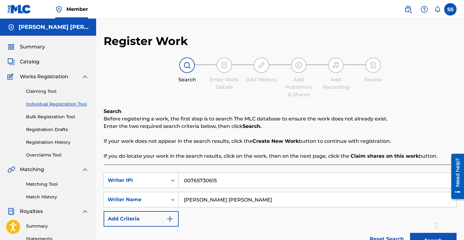
click at [48, 91] on link "Claiming Tool" at bounding box center [57, 91] width 63 height 7
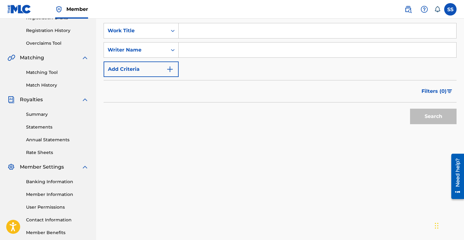
scroll to position [105, 0]
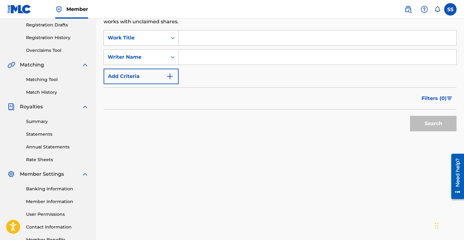
click at [172, 37] on icon "Search Form" at bounding box center [173, 38] width 6 height 6
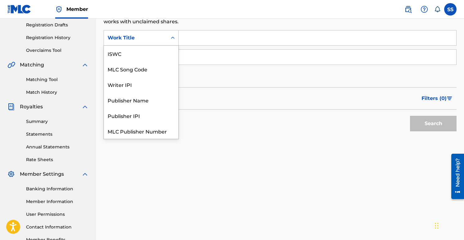
scroll to position [16, 0]
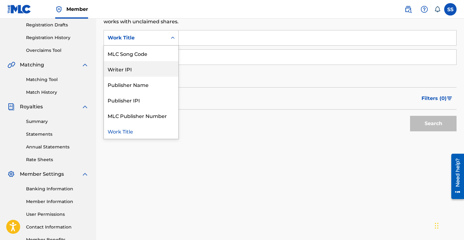
click at [156, 68] on div "Writer IPI" at bounding box center [141, 69] width 74 height 16
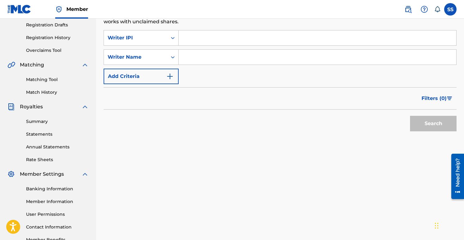
click at [181, 39] on input "Search Form" at bounding box center [318, 37] width 278 height 15
paste input "00765730615"
click at [194, 40] on input "00765730615" at bounding box center [318, 37] width 278 height 15
type input "00765730615"
click at [190, 59] on input "Search Form" at bounding box center [318, 57] width 278 height 15
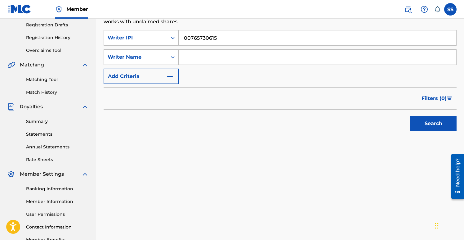
click at [190, 59] on input "Search Form" at bounding box center [318, 57] width 278 height 15
type input "[PERSON_NAME] [PERSON_NAME]"
click at [428, 126] on button "Search" at bounding box center [433, 124] width 47 height 16
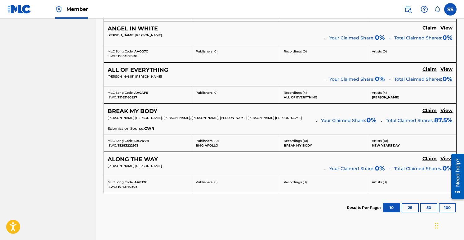
scroll to position [457, 0]
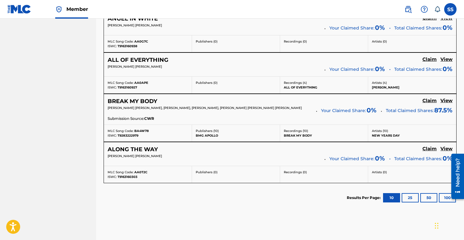
click at [411, 198] on button "25" at bounding box center [410, 197] width 17 height 9
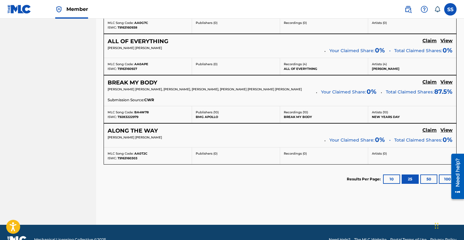
scroll to position [485, 0]
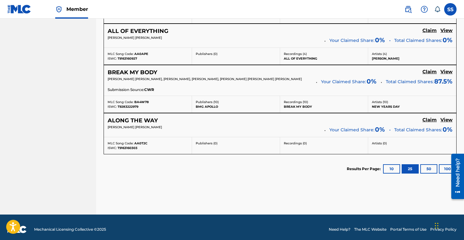
click at [390, 168] on button "10" at bounding box center [391, 168] width 17 height 9
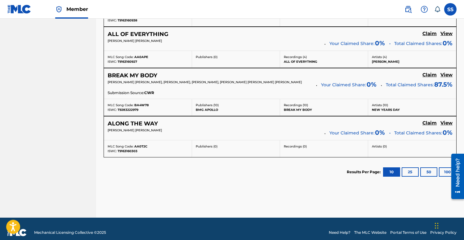
scroll to position [490, 0]
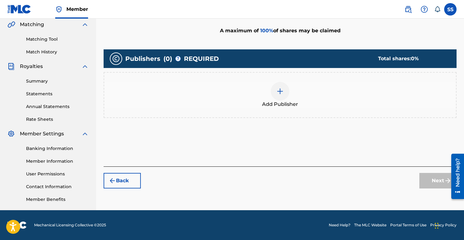
click at [284, 97] on div at bounding box center [280, 91] width 19 height 19
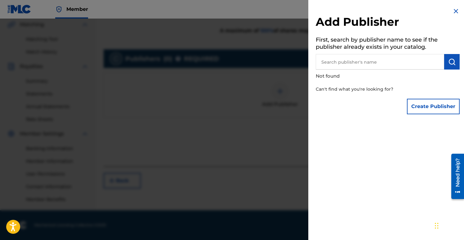
click at [370, 65] on input "text" at bounding box center [380, 62] width 128 height 16
type input "[PERSON_NAME] [PERSON_NAME]"
click at [455, 65] on img "submit" at bounding box center [451, 61] width 7 height 7
click at [433, 109] on button "Create Publisher" at bounding box center [433, 107] width 53 height 16
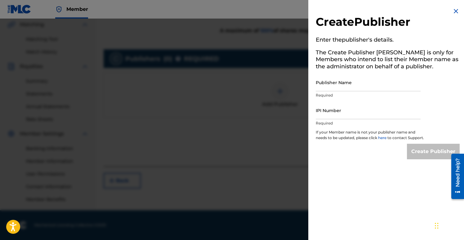
click at [319, 118] on input "IPI Number" at bounding box center [368, 110] width 105 height 18
paste input "00765730615"
click at [326, 116] on input "00765730615" at bounding box center [368, 110] width 105 height 18
type input "00765730615"
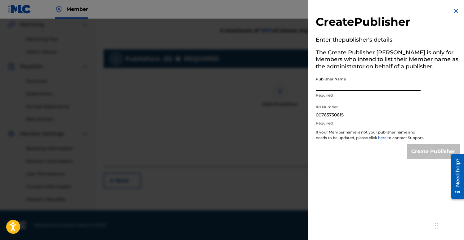
click at [335, 90] on input "Publisher Name" at bounding box center [368, 83] width 105 height 18
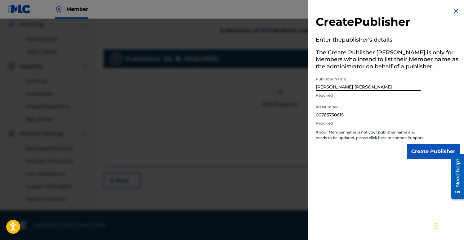
type input "[PERSON_NAME] [PERSON_NAME]"
click at [424, 166] on div "Create Publisher Enter the publisher 's details. The Create Publisher button is…" at bounding box center [387, 83] width 159 height 167
click at [424, 159] on input "Create Publisher" at bounding box center [433, 152] width 53 height 16
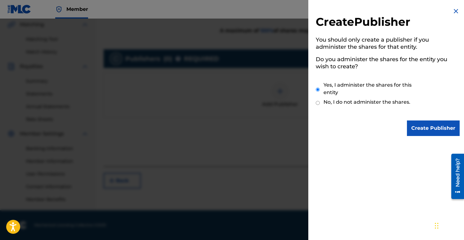
click at [435, 132] on input "Create Publisher" at bounding box center [433, 128] width 53 height 16
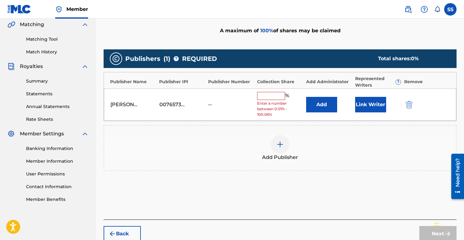
click at [277, 96] on input "text" at bounding box center [271, 96] width 28 height 8
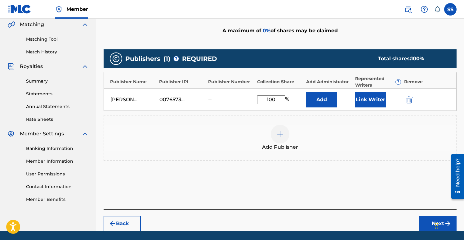
type input "100"
click at [323, 123] on div "Add Publisher" at bounding box center [280, 138] width 353 height 46
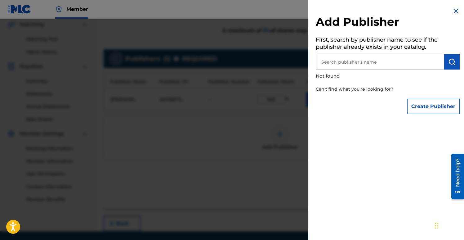
click at [456, 11] on img at bounding box center [455, 10] width 7 height 7
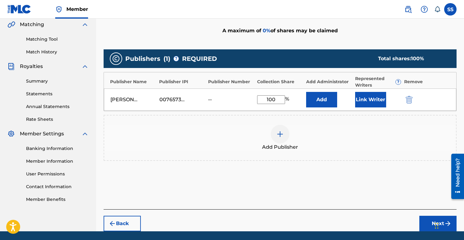
click at [329, 97] on button "Add" at bounding box center [321, 100] width 31 height 16
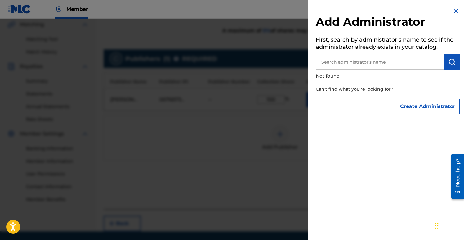
click at [413, 104] on button "Create Administrator" at bounding box center [428, 107] width 64 height 16
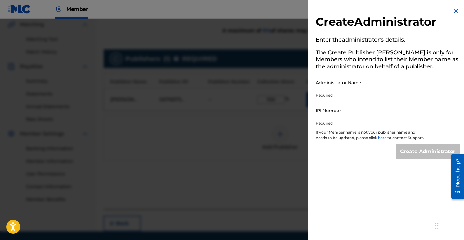
click at [338, 89] on input "Administrator Name" at bounding box center [368, 83] width 105 height 18
click at [320, 89] on input "Administrator Name" at bounding box center [368, 83] width 105 height 18
type input "[PERSON_NAME] [PERSON_NAME]"
click at [319, 116] on input "IPI Number" at bounding box center [368, 110] width 105 height 18
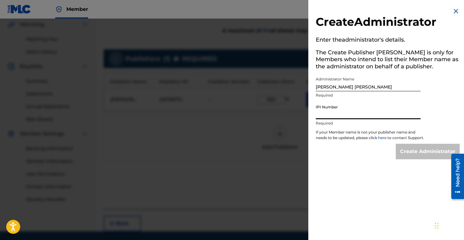
paste input "00765730615"
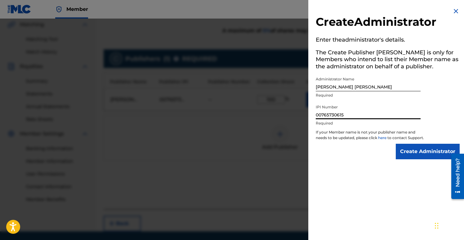
type input "00765730615"
click at [421, 151] on input "Create Administrator" at bounding box center [428, 152] width 64 height 16
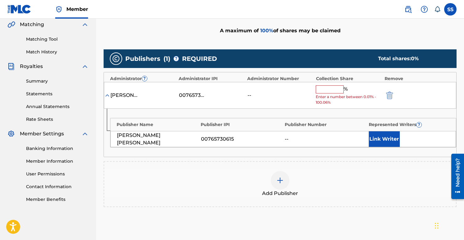
click at [381, 140] on button "Link Writer" at bounding box center [384, 139] width 31 height 16
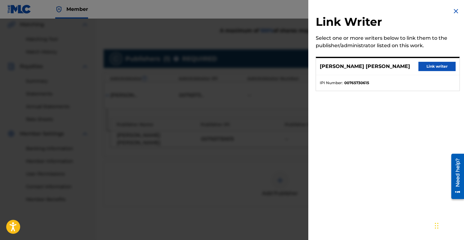
click at [438, 66] on button "Link writer" at bounding box center [436, 66] width 37 height 9
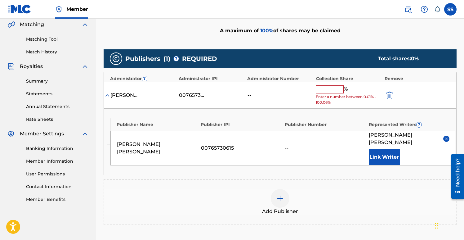
click at [334, 90] on input "text" at bounding box center [330, 89] width 28 height 8
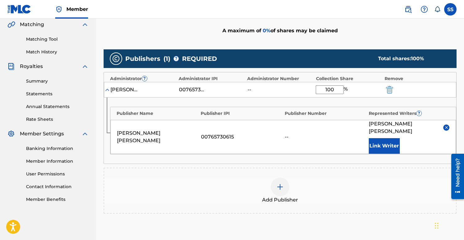
type input "100"
click at [394, 138] on button "Link Writer" at bounding box center [384, 146] width 31 height 16
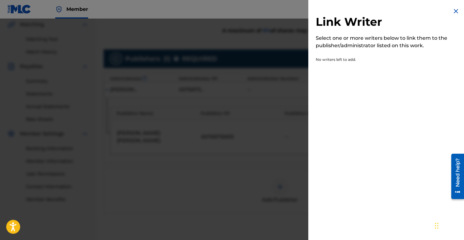
click at [453, 12] on img at bounding box center [455, 10] width 7 height 7
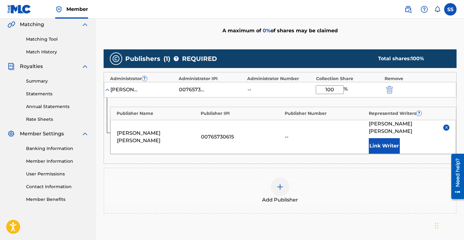
click at [374, 177] on div "Add Publisher" at bounding box center [280, 190] width 352 height 26
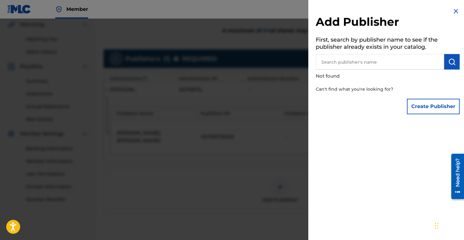
click at [456, 10] on img at bounding box center [455, 10] width 7 height 7
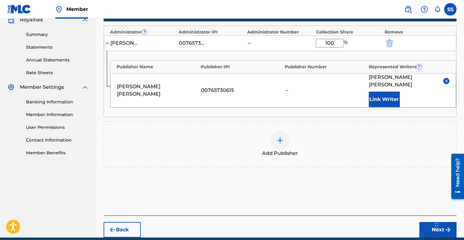
scroll to position [211, 0]
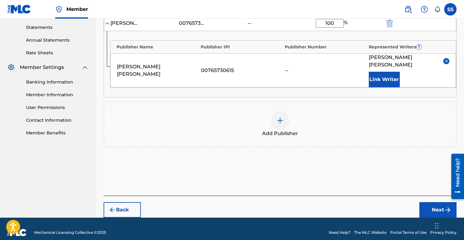
click at [430, 202] on button "Next" at bounding box center [437, 210] width 37 height 16
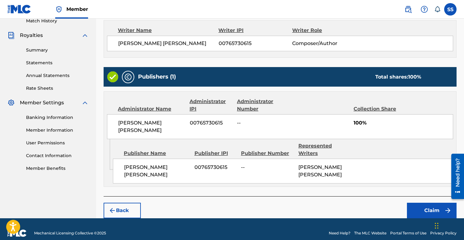
click at [427, 203] on button "Claim" at bounding box center [432, 211] width 50 height 16
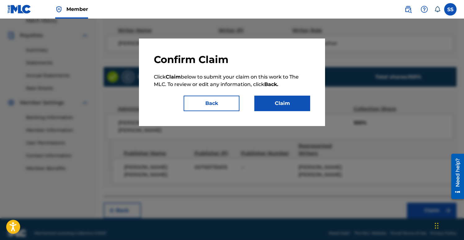
click at [305, 107] on button "Claim" at bounding box center [282, 104] width 56 height 16
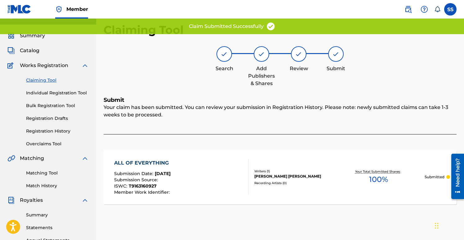
scroll to position [0, 0]
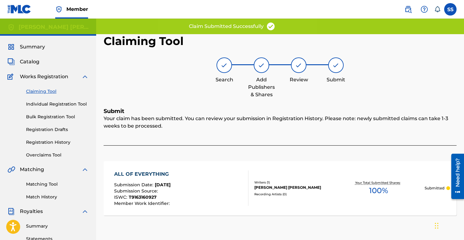
click at [48, 92] on link "Claiming Tool" at bounding box center [57, 91] width 63 height 7
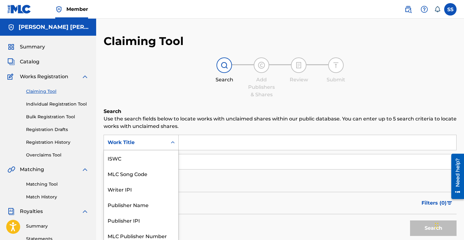
click at [169, 141] on div "Search Form" at bounding box center [172, 142] width 11 height 11
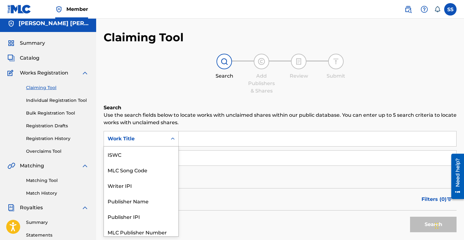
scroll to position [16, 0]
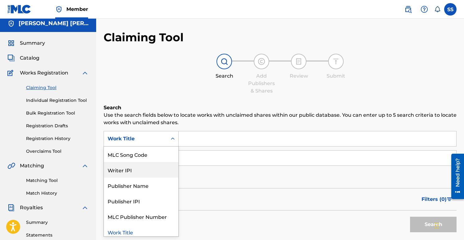
click at [150, 168] on div "Writer IPI" at bounding box center [141, 170] width 74 height 16
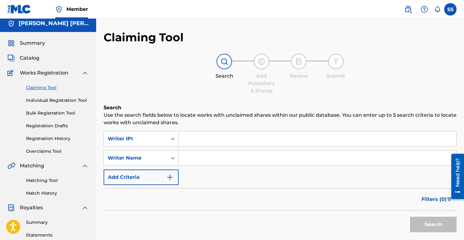
click at [184, 141] on input "Search Form" at bounding box center [318, 138] width 278 height 15
click at [186, 136] on input "Search Form" at bounding box center [318, 138] width 278 height 15
type input "00765730615"
click at [185, 158] on input "Search Form" at bounding box center [318, 157] width 278 height 15
click at [187, 160] on input "Search Form" at bounding box center [318, 157] width 278 height 15
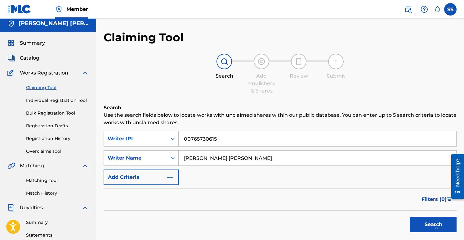
type input "[PERSON_NAME] [PERSON_NAME]"
click at [418, 217] on button "Search" at bounding box center [433, 224] width 47 height 16
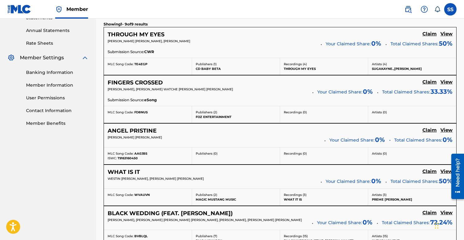
scroll to position [221, 0]
click at [430, 37] on h5 "Claim" at bounding box center [429, 34] width 14 height 6
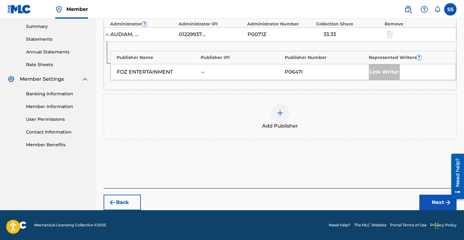
scroll to position [199, 0]
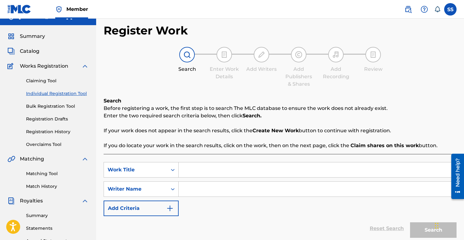
scroll to position [40, 0]
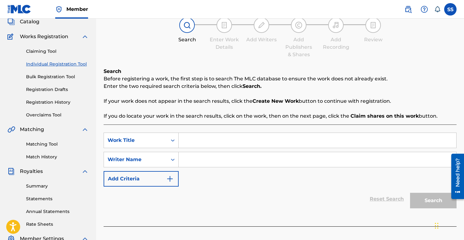
click at [184, 164] on input "Search Form" at bounding box center [318, 159] width 278 height 15
click at [190, 160] on input "Search Form" at bounding box center [318, 159] width 278 height 15
click at [183, 140] on input "Search Form" at bounding box center [318, 140] width 278 height 15
click at [57, 50] on link "Claiming Tool" at bounding box center [57, 51] width 63 height 7
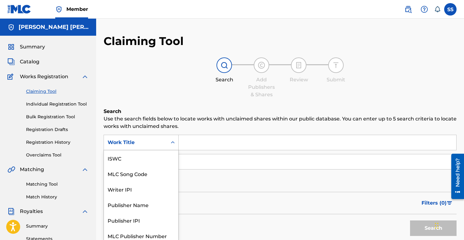
scroll to position [4, 0]
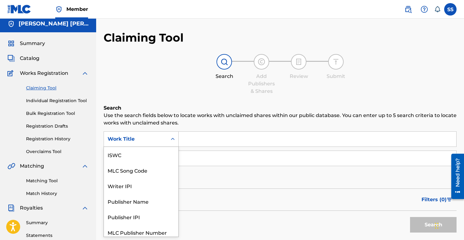
click at [170, 141] on icon "Search Form" at bounding box center [173, 139] width 6 height 6
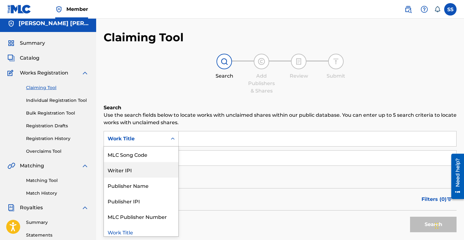
click at [145, 172] on div "Writer IPI" at bounding box center [141, 170] width 74 height 16
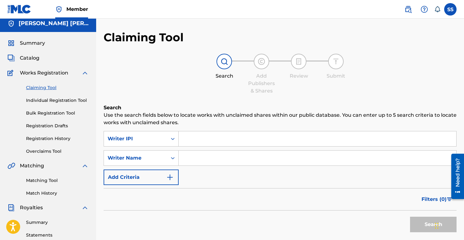
click at [184, 143] on input "Search Form" at bounding box center [318, 138] width 278 height 15
click at [189, 139] on input "Search Form" at bounding box center [318, 138] width 278 height 15
type input "00765730615"
click at [185, 160] on input "Search Form" at bounding box center [318, 157] width 278 height 15
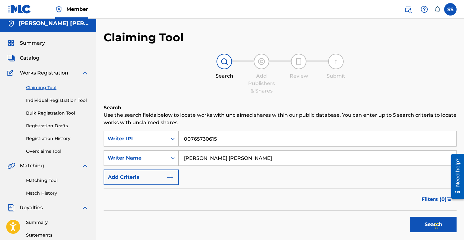
type input "[PERSON_NAME] [PERSON_NAME]"
click at [425, 219] on button "Search" at bounding box center [433, 224] width 47 height 16
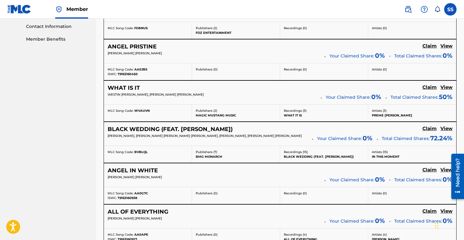
scroll to position [306, 0]
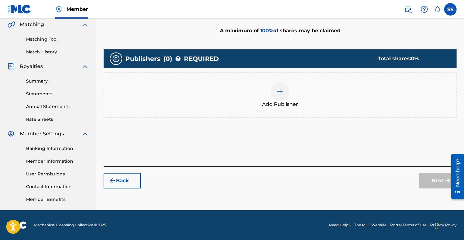
click at [275, 100] on span "Add Publisher" at bounding box center [280, 103] width 36 height 7
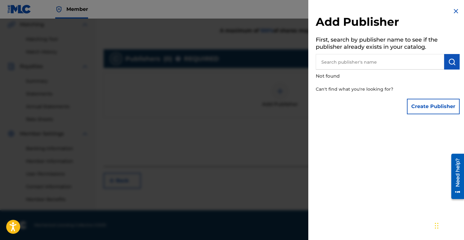
click at [428, 105] on button "Create Publisher" at bounding box center [433, 107] width 53 height 16
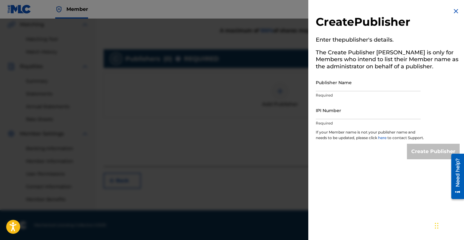
click at [345, 86] on input "Publisher Name" at bounding box center [368, 83] width 105 height 18
click at [322, 85] on input "Publisher Name" at bounding box center [368, 83] width 105 height 18
type input "[PERSON_NAME] [PERSON_NAME]"
click at [319, 116] on input "IPI Number" at bounding box center [368, 110] width 105 height 18
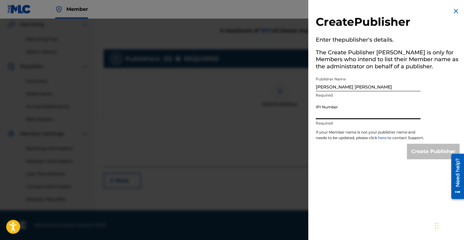
click at [319, 116] on input "IPI Number" at bounding box center [368, 110] width 105 height 18
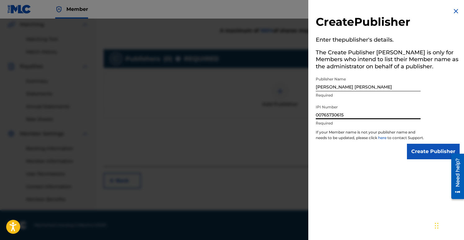
type input "00765730615"
click at [423, 153] on input "Create Publisher" at bounding box center [433, 152] width 53 height 16
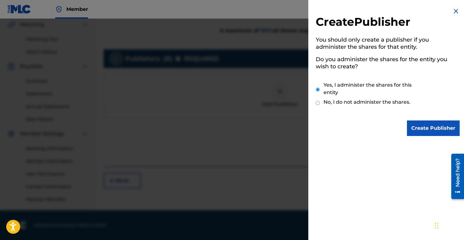
click at [424, 131] on input "Create Publisher" at bounding box center [433, 128] width 53 height 16
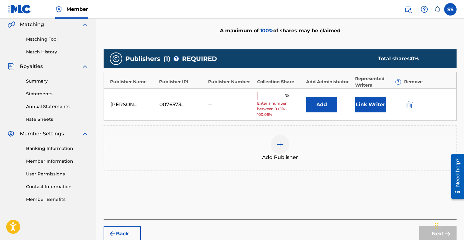
click at [263, 96] on input "text" at bounding box center [271, 96] width 28 height 8
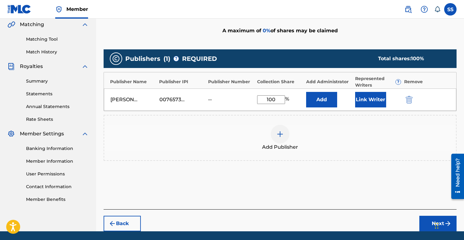
type input "100"
click at [318, 123] on div "Add Publisher" at bounding box center [280, 138] width 353 height 46
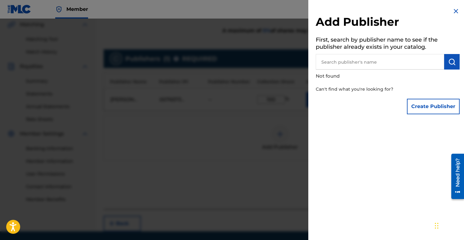
click at [455, 8] on img at bounding box center [455, 10] width 7 height 7
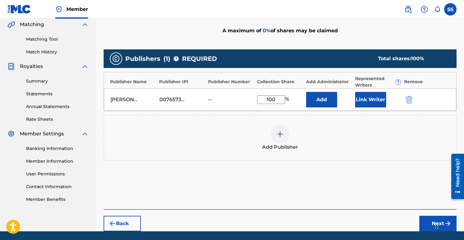
click at [342, 99] on div "Add" at bounding box center [329, 100] width 46 height 16
click at [332, 98] on button "Add" at bounding box center [321, 100] width 31 height 16
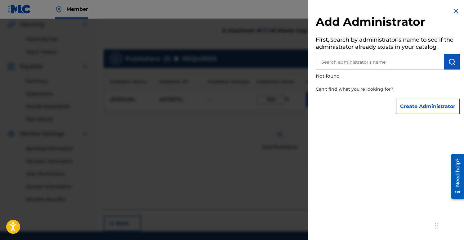
click at [412, 103] on button "Create Administrator" at bounding box center [428, 107] width 64 height 16
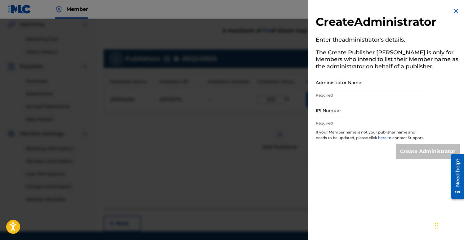
click at [319, 88] on input "Administrator Name" at bounding box center [368, 83] width 105 height 18
click at [319, 87] on input "Administrator Name" at bounding box center [368, 83] width 105 height 18
type input "[PERSON_NAME] [PERSON_NAME]"
click at [320, 117] on input "IPI Number" at bounding box center [368, 110] width 105 height 18
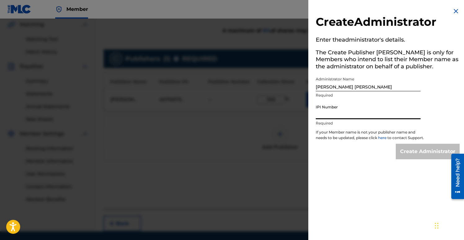
click at [320, 117] on input "IPI Number" at bounding box center [368, 110] width 105 height 18
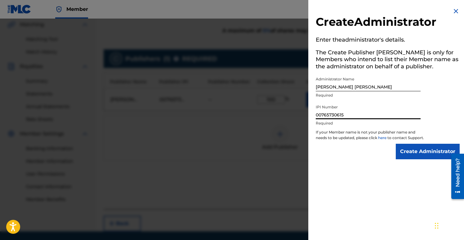
type input "00765730615"
click at [417, 155] on input "Create Administrator" at bounding box center [428, 152] width 64 height 16
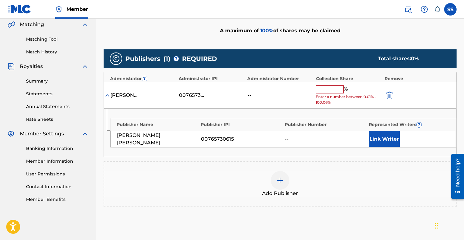
click at [329, 90] on input "text" at bounding box center [330, 89] width 28 height 8
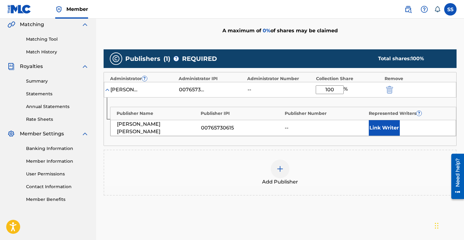
type input "100"
click at [373, 103] on div "Publisher Name Publisher IPI Publisher Number Represented Writers ? Scott Antho…" at bounding box center [280, 121] width 352 height 48
click at [384, 128] on button "Link Writer" at bounding box center [384, 128] width 31 height 16
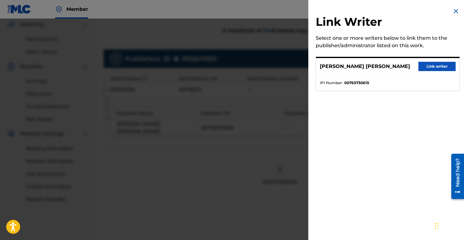
click at [436, 67] on button "Link writer" at bounding box center [436, 66] width 37 height 9
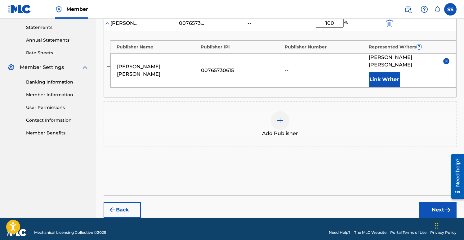
click at [433, 202] on button "Next" at bounding box center [437, 210] width 37 height 16
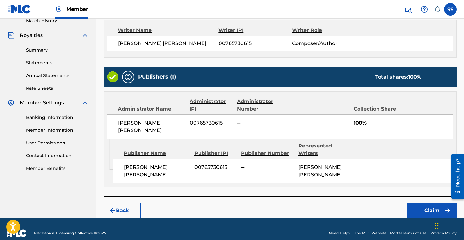
click at [433, 203] on button "Claim" at bounding box center [432, 211] width 50 height 16
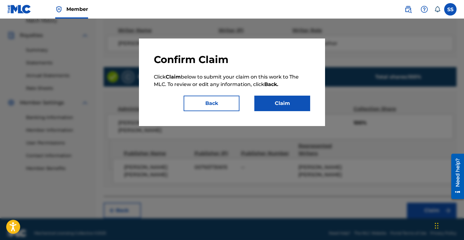
click at [301, 109] on button "Claim" at bounding box center [282, 104] width 56 height 16
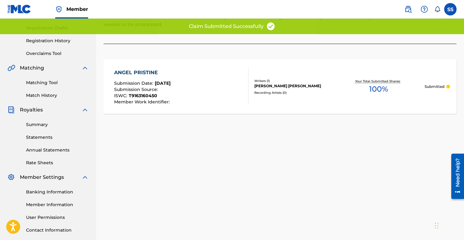
scroll to position [0, 0]
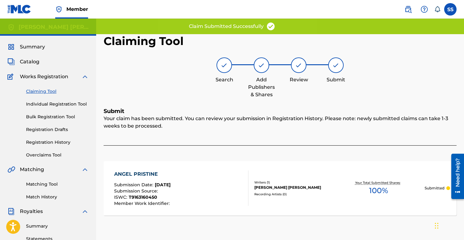
click at [51, 90] on link "Claiming Tool" at bounding box center [57, 91] width 63 height 7
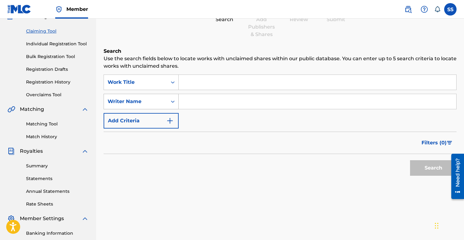
scroll to position [65, 0]
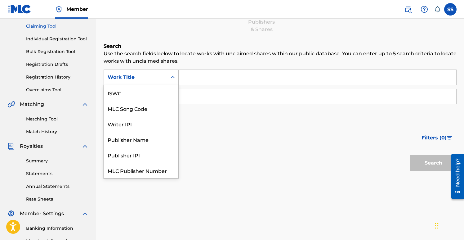
click at [173, 76] on icon "Search Form" at bounding box center [173, 77] width 6 height 6
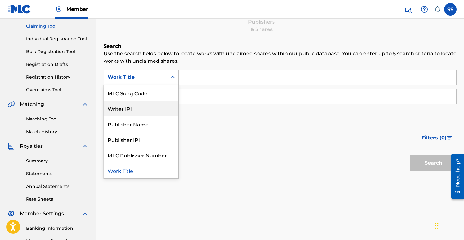
click at [135, 108] on div "Writer IPI" at bounding box center [141, 108] width 74 height 16
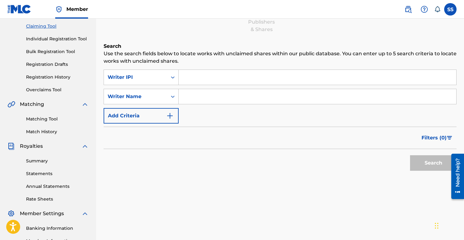
click at [183, 78] on input "Search Form" at bounding box center [318, 77] width 278 height 15
type input "00765730615"
click at [185, 96] on input "Search Form" at bounding box center [318, 96] width 278 height 15
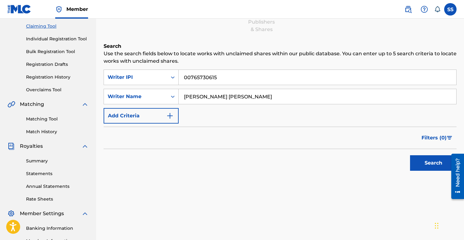
type input "[PERSON_NAME] [PERSON_NAME]"
click at [421, 163] on button "Search" at bounding box center [433, 163] width 47 height 16
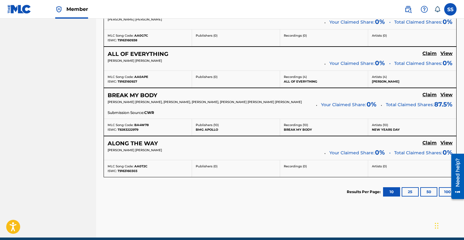
scroll to position [463, 0]
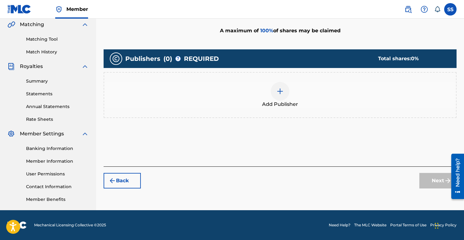
click at [275, 92] on div at bounding box center [280, 91] width 19 height 19
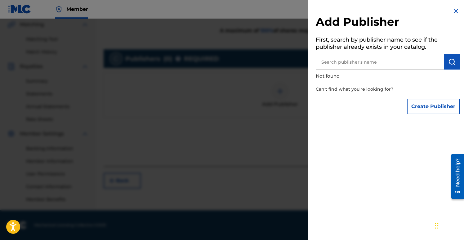
click at [432, 107] on button "Create Publisher" at bounding box center [433, 107] width 53 height 16
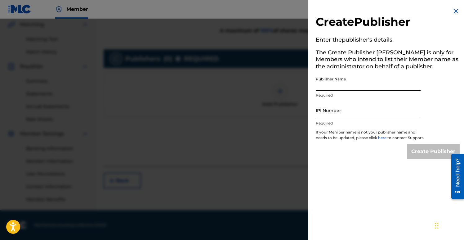
click at [318, 90] on input "Publisher Name" at bounding box center [368, 83] width 105 height 18
type input "[PERSON_NAME] [PERSON_NAME]"
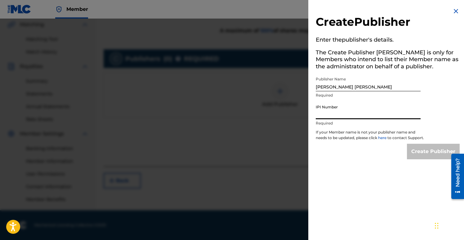
click at [320, 116] on input "IPI Number" at bounding box center [368, 110] width 105 height 18
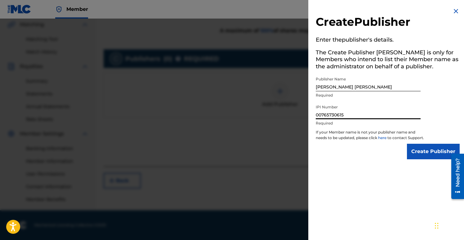
type input "00765730615"
click at [428, 156] on input "Create Publisher" at bounding box center [433, 152] width 53 height 16
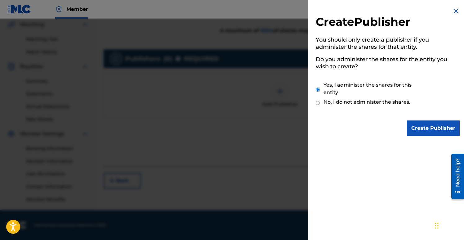
click at [433, 128] on input "Create Publisher" at bounding box center [433, 128] width 53 height 16
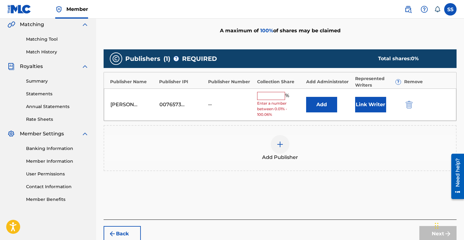
click at [265, 94] on input "text" at bounding box center [271, 96] width 28 height 8
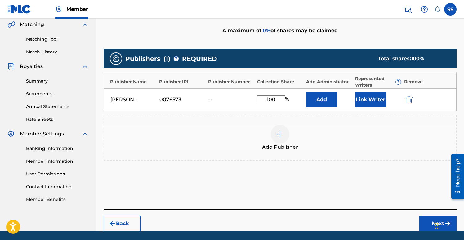
type input "100"
click at [299, 100] on div "100 %" at bounding box center [280, 99] width 46 height 9
click at [313, 100] on button "Add" at bounding box center [321, 100] width 31 height 16
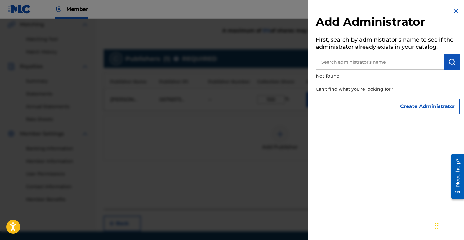
click at [414, 102] on button "Create Administrator" at bounding box center [428, 107] width 64 height 16
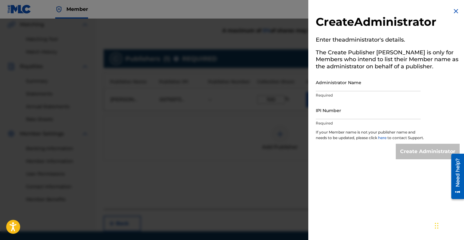
click at [317, 87] on input "Administrator Name" at bounding box center [368, 83] width 105 height 18
type input "[PERSON_NAME] [PERSON_NAME]"
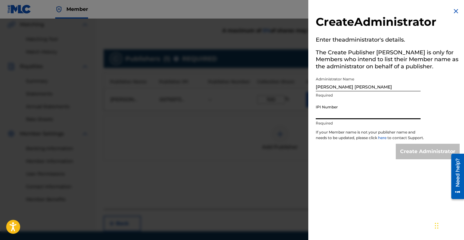
click at [318, 117] on input "IPI Number" at bounding box center [368, 110] width 105 height 18
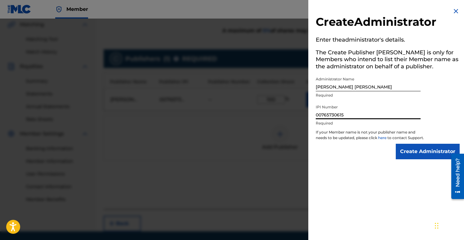
type input "00765730615"
click at [414, 156] on input "Create Administrator" at bounding box center [428, 152] width 64 height 16
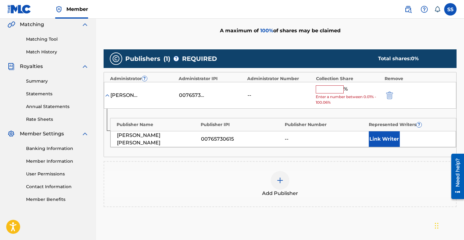
click at [333, 90] on input "text" at bounding box center [330, 89] width 28 height 8
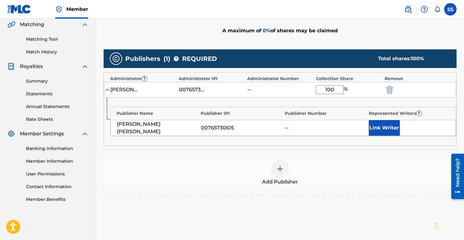
type input "100"
click at [374, 92] on div "100 %" at bounding box center [348, 89] width 65 height 9
click at [379, 126] on button "Link Writer" at bounding box center [384, 128] width 31 height 16
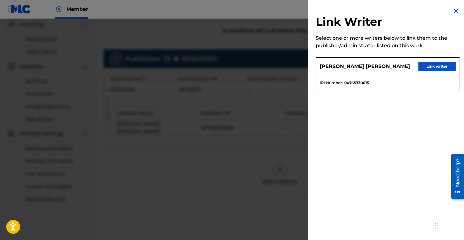
click at [430, 68] on button "Link writer" at bounding box center [436, 66] width 37 height 9
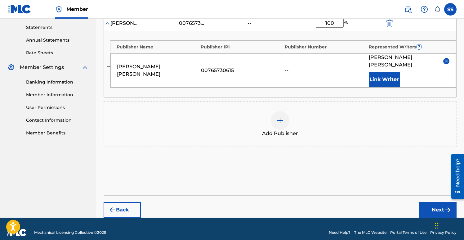
click at [428, 202] on button "Next" at bounding box center [437, 210] width 37 height 16
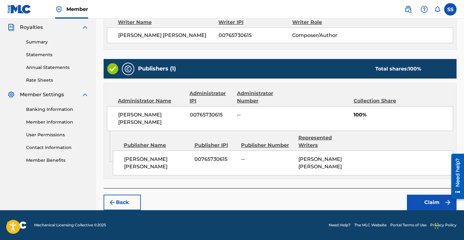
scroll to position [176, 0]
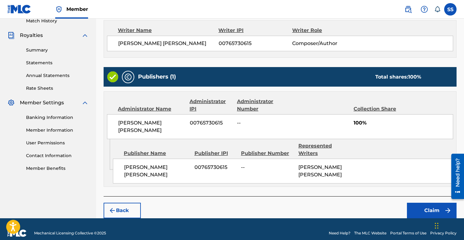
click at [428, 203] on button "Claim" at bounding box center [432, 211] width 50 height 16
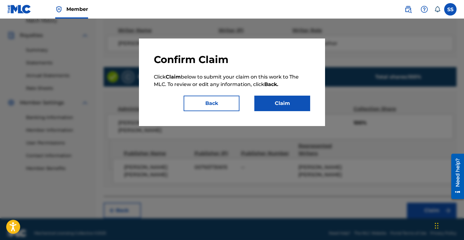
click at [285, 96] on button "Claim" at bounding box center [282, 104] width 56 height 16
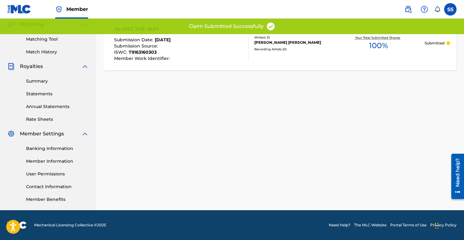
scroll to position [0, 0]
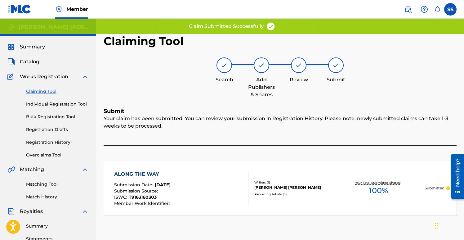
click at [42, 92] on link "Claiming Tool" at bounding box center [57, 91] width 63 height 7
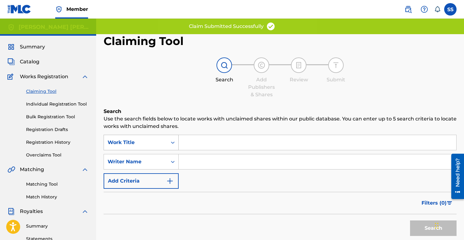
scroll to position [4, 0]
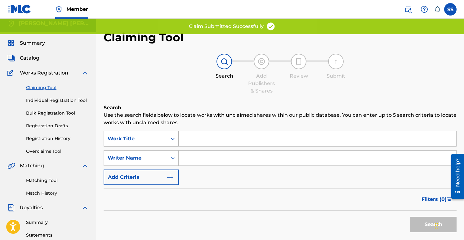
click at [173, 146] on div "Work Title" at bounding box center [141, 139] width 75 height 16
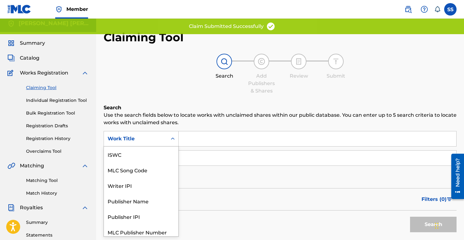
scroll to position [16, 0]
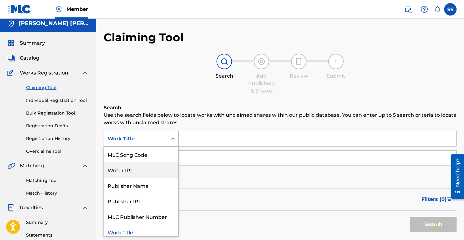
click at [154, 169] on div "Writer IPI" at bounding box center [141, 170] width 74 height 16
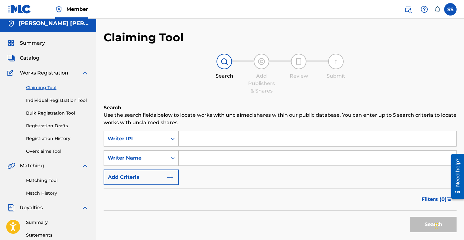
click at [182, 140] on input "Search Form" at bounding box center [318, 138] width 278 height 15
type input "00765730615"
click at [189, 157] on input "Search Form" at bounding box center [318, 157] width 278 height 15
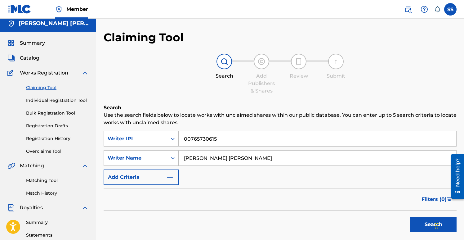
type input "[PERSON_NAME] [PERSON_NAME]"
click at [422, 223] on button "Search" at bounding box center [433, 224] width 47 height 16
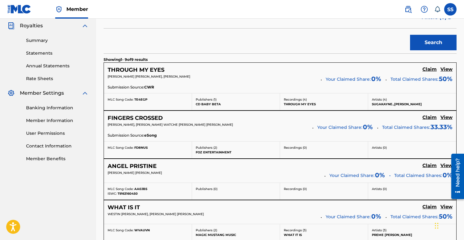
scroll to position [165, 0]
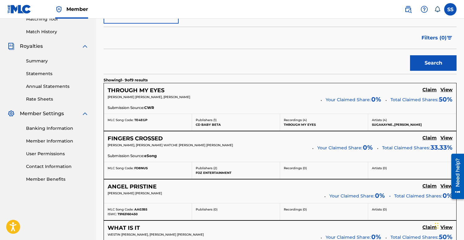
click at [445, 89] on h5 "View" at bounding box center [446, 90] width 12 height 6
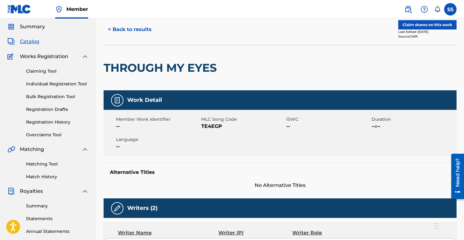
scroll to position [0, 0]
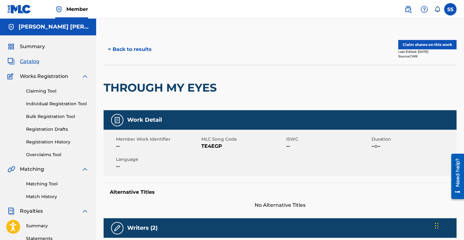
click at [118, 50] on button "< Back to results" at bounding box center [130, 50] width 52 height 16
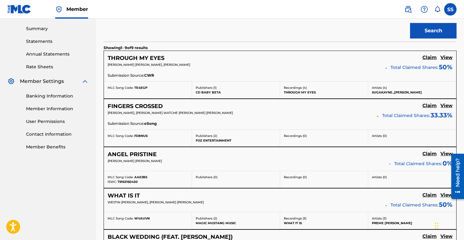
scroll to position [203, 0]
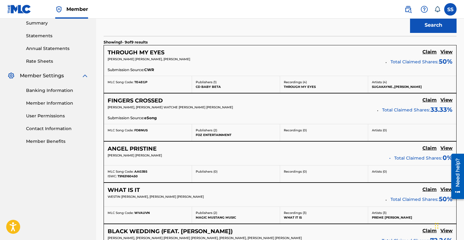
click at [424, 52] on h5 "Claim" at bounding box center [429, 52] width 14 height 6
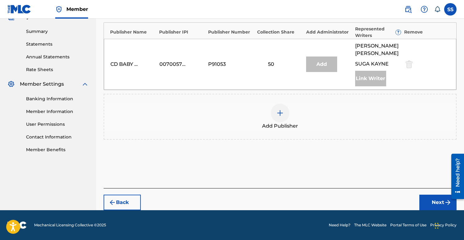
click at [321, 68] on div "Add" at bounding box center [321, 64] width 31 height 16
click at [366, 81] on div "Link Writer" at bounding box center [370, 79] width 31 height 16
click at [429, 198] on button "Next" at bounding box center [437, 202] width 37 height 16
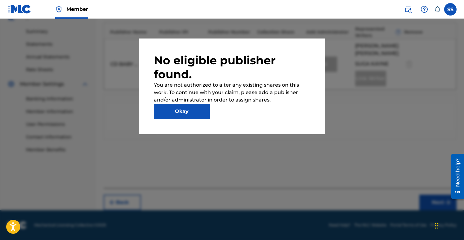
click at [196, 110] on button "Okay" at bounding box center [182, 112] width 56 height 16
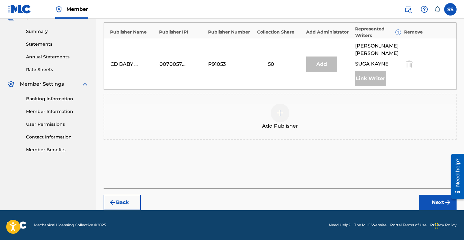
click at [213, 74] on div "CD BABY BETA 00700570289 P91053 50 Add SCOTT ANTHONY STEVENS SUGA KAYNE Link Wr…" at bounding box center [280, 64] width 352 height 51
click at [179, 65] on div "00700570289" at bounding box center [173, 63] width 28 height 7
click at [135, 62] on div "CD BABY BETA" at bounding box center [124, 63] width 28 height 7
click at [130, 67] on div "CD BABY BETA" at bounding box center [124, 63] width 28 height 7
click at [280, 118] on div at bounding box center [280, 113] width 19 height 19
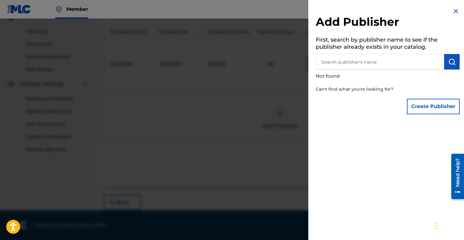
click at [425, 105] on button "Create Publisher" at bounding box center [433, 107] width 53 height 16
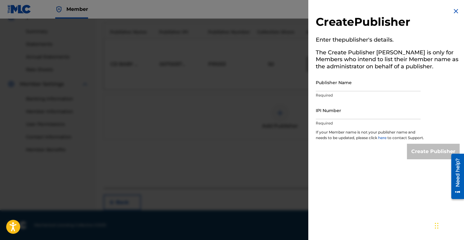
click at [323, 88] on input "Publisher Name" at bounding box center [368, 83] width 105 height 18
click at [318, 87] on input "Publisher Name" at bounding box center [368, 83] width 105 height 18
type input "[PERSON_NAME] [PERSON_NAME]"
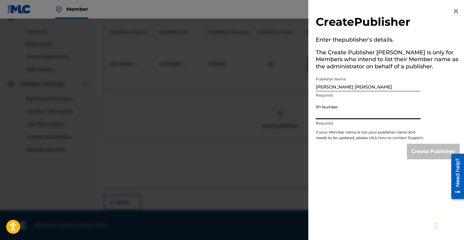
click at [319, 115] on input "IPI Number" at bounding box center [368, 110] width 105 height 18
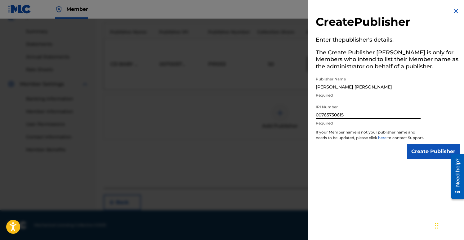
type input "00765730615"
click at [416, 156] on input "Create Publisher" at bounding box center [433, 152] width 53 height 16
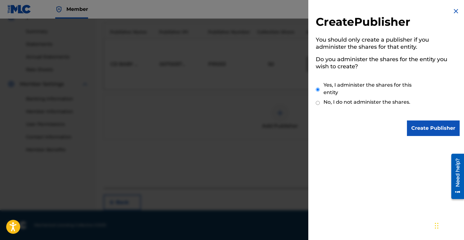
click at [424, 135] on input "Create Publisher" at bounding box center [433, 128] width 53 height 16
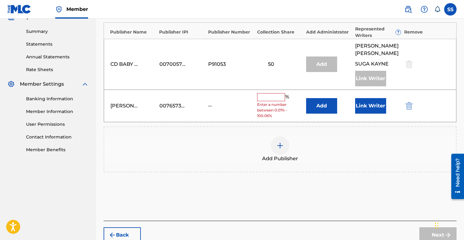
click at [272, 100] on input "text" at bounding box center [271, 97] width 28 height 8
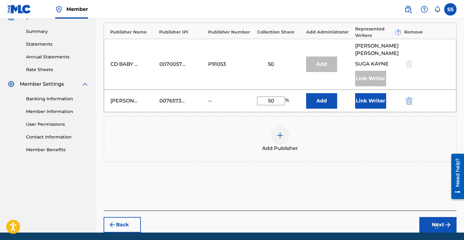
type input "50"
click at [298, 109] on div "Scott Anthony Stevens 00765730615 -- 50 % Add Link Writer" at bounding box center [280, 101] width 352 height 22
click at [330, 103] on button "Add" at bounding box center [321, 101] width 31 height 16
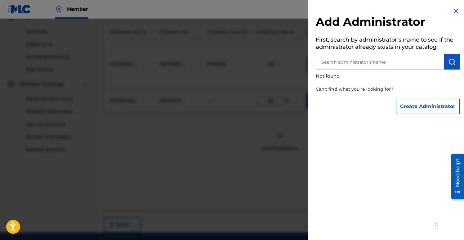
click at [455, 13] on img at bounding box center [455, 10] width 7 height 7
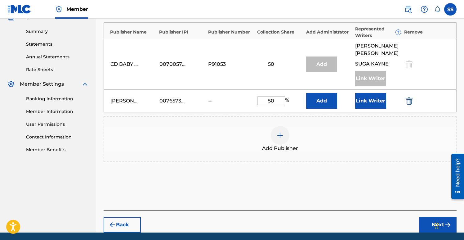
click at [369, 100] on button "Link Writer" at bounding box center [370, 101] width 31 height 16
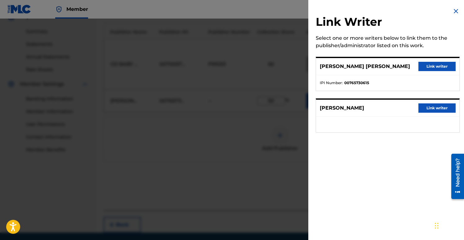
click at [435, 69] on button "Link writer" at bounding box center [436, 66] width 37 height 9
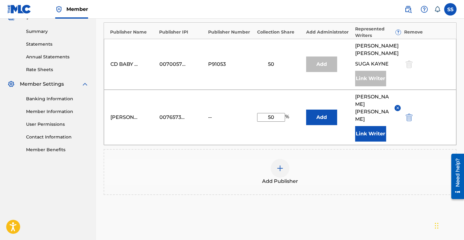
click at [380, 127] on button "Link Writer" at bounding box center [370, 134] width 31 height 16
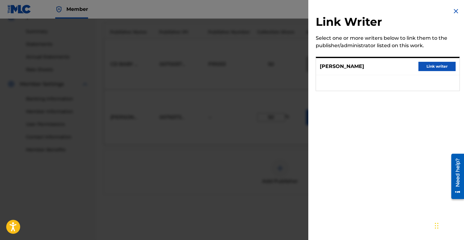
click at [441, 69] on button "Link writer" at bounding box center [436, 66] width 37 height 9
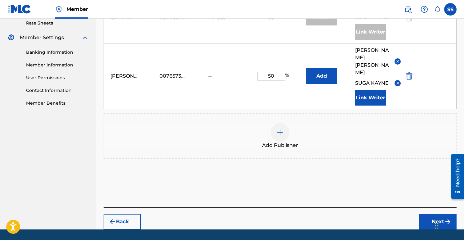
scroll to position [253, 0]
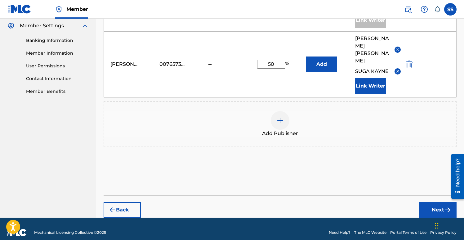
click at [429, 202] on button "Next" at bounding box center [437, 210] width 37 height 16
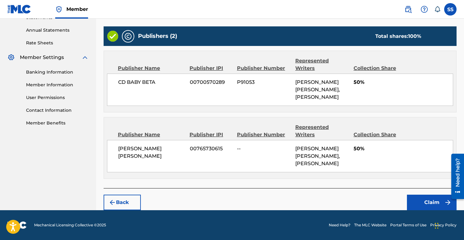
scroll to position [220, 0]
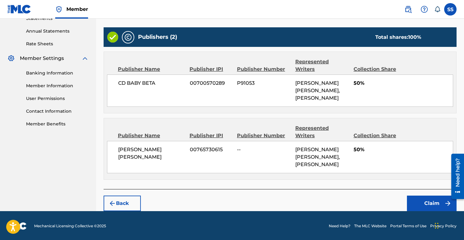
click at [430, 202] on button "Claim" at bounding box center [432, 203] width 50 height 16
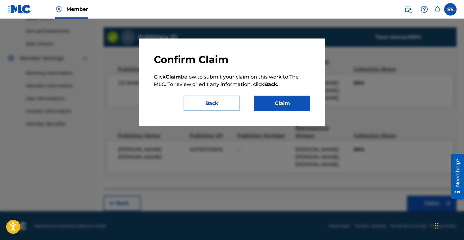
click at [286, 103] on button "Claim" at bounding box center [282, 104] width 56 height 16
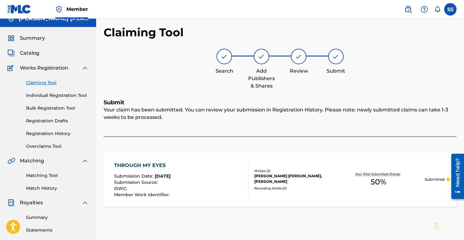
scroll to position [0, 0]
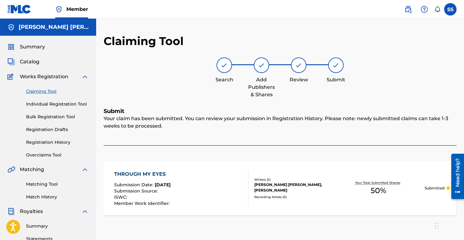
click at [35, 60] on span "Catalog" at bounding box center [30, 61] width 20 height 7
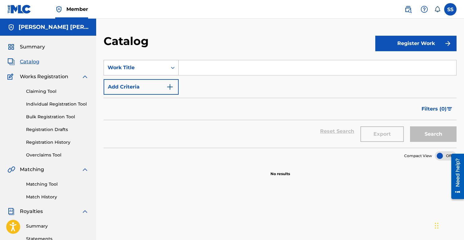
click at [168, 70] on div "Search Form" at bounding box center [172, 67] width 11 height 11
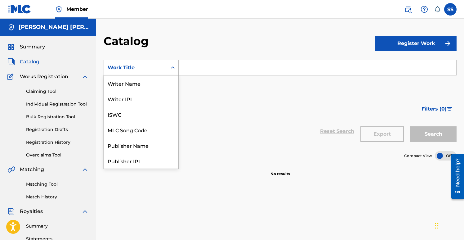
scroll to position [93, 0]
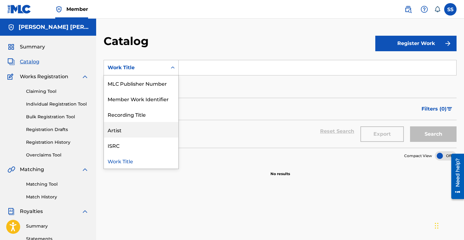
click at [139, 132] on div "Artist" at bounding box center [141, 130] width 74 height 16
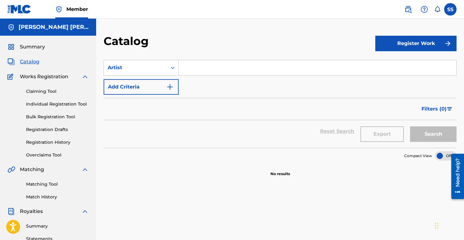
click at [201, 66] on input "Search Form" at bounding box center [318, 67] width 278 height 15
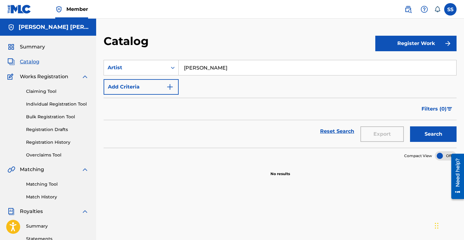
click at [410, 126] on button "Search" at bounding box center [433, 134] width 47 height 16
drag, startPoint x: 204, startPoint y: 68, endPoint x: 182, endPoint y: 70, distance: 22.1
click at [182, 70] on input "Pepper Stevens" at bounding box center [318, 67] width 278 height 15
type input "[PERSON_NAME] [PERSON_NAME]"
click at [421, 131] on button "Search" at bounding box center [433, 134] width 47 height 16
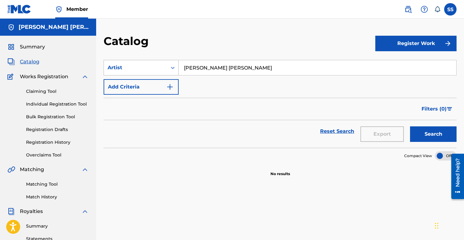
click at [172, 69] on icon "Search Form" at bounding box center [173, 68] width 6 height 6
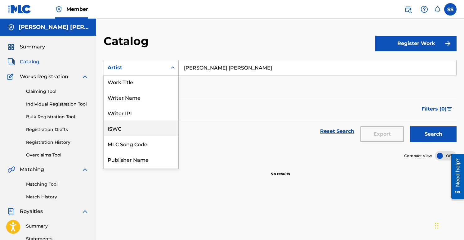
scroll to position [0, 0]
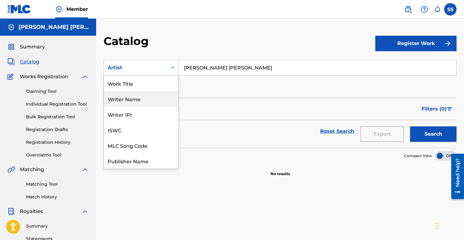
click at [152, 99] on div "Writer Name" at bounding box center [141, 99] width 74 height 16
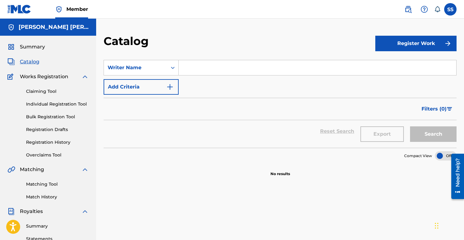
click at [200, 69] on input "Search Form" at bounding box center [318, 67] width 278 height 15
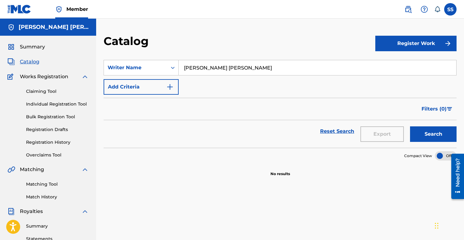
type input "[PERSON_NAME] [PERSON_NAME]"
click at [425, 137] on button "Search" at bounding box center [433, 134] width 47 height 16
click at [172, 84] on img "Search Form" at bounding box center [169, 86] width 7 height 7
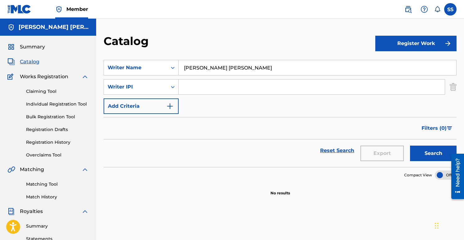
click at [184, 87] on input "Search Form" at bounding box center [312, 86] width 266 height 15
type input "00765730615"
click at [433, 158] on button "Search" at bounding box center [433, 153] width 47 height 16
click at [173, 104] on img "Search Form" at bounding box center [169, 105] width 7 height 7
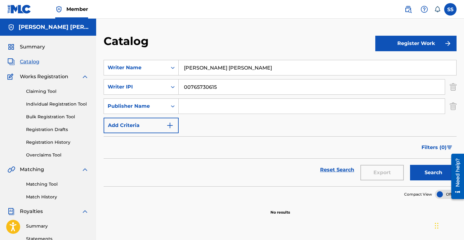
click at [171, 126] on img "Search Form" at bounding box center [169, 125] width 7 height 7
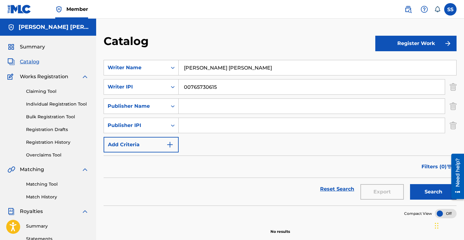
click at [170, 141] on button "Add Criteria" at bounding box center [141, 145] width 75 height 16
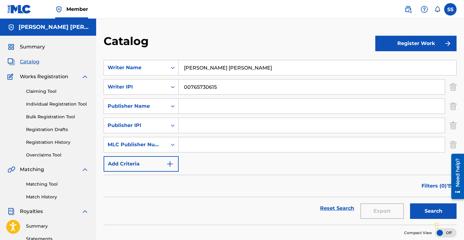
click at [169, 162] on img "Search Form" at bounding box center [169, 163] width 7 height 7
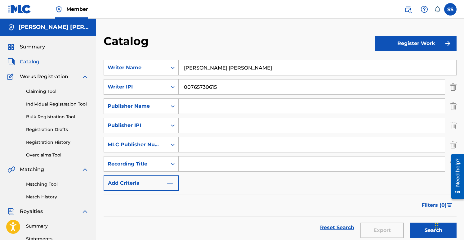
click at [171, 181] on img "Search Form" at bounding box center [169, 182] width 7 height 7
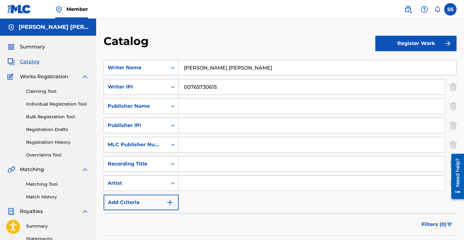
click at [171, 196] on button "Add Criteria" at bounding box center [141, 202] width 75 height 16
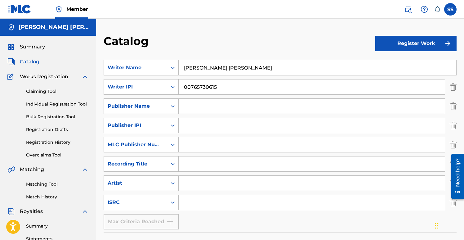
click at [48, 129] on link "Registration Drafts" at bounding box center [57, 129] width 63 height 7
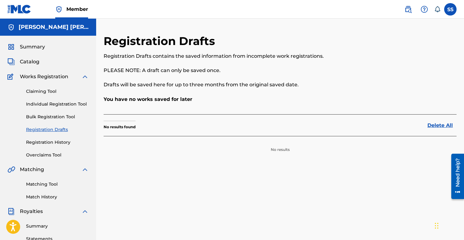
click at [53, 103] on link "Individual Registration Tool" at bounding box center [57, 104] width 63 height 7
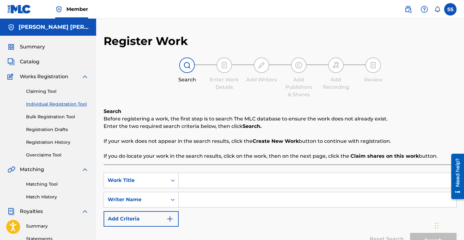
click at [50, 142] on link "Registration History" at bounding box center [57, 142] width 63 height 7
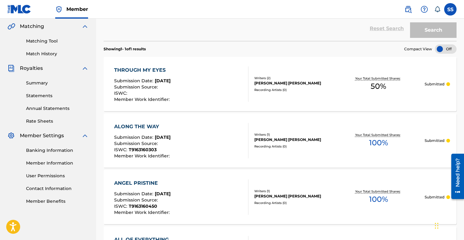
scroll to position [142, 0]
click at [44, 84] on link "Summary" at bounding box center [57, 83] width 63 height 7
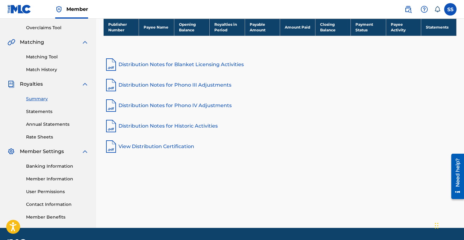
scroll to position [145, 0]
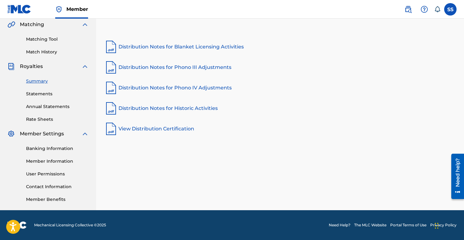
click at [56, 198] on link "Member Benefits" at bounding box center [57, 199] width 63 height 7
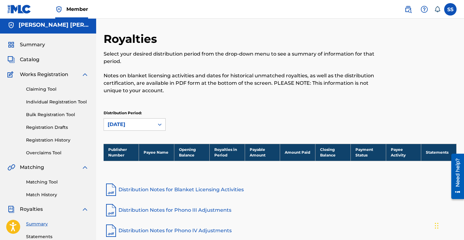
scroll to position [0, 0]
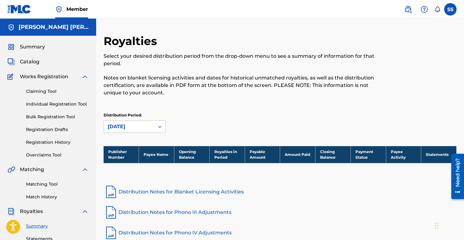
click at [451, 13] on label at bounding box center [450, 9] width 12 height 12
click at [450, 9] on input "SS Scott Stevens pepperstevens2222@gmail.com Notification Preferences Profile L…" at bounding box center [450, 9] width 0 height 0
click at [42, 48] on span "Summary" at bounding box center [32, 46] width 25 height 7
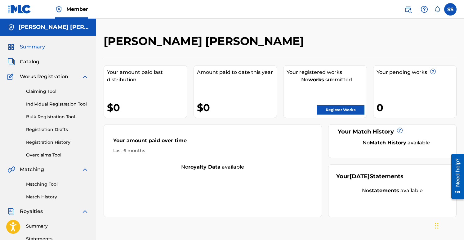
click at [190, 71] on div "Your amount paid last distribution $0 Amount paid to date this year $0 Your reg…" at bounding box center [280, 138] width 353 height 158
click at [191, 66] on div "Your amount paid last distribution $0 Amount paid to date this year $0 Your reg…" at bounding box center [280, 138] width 353 height 158
click at [448, 9] on label at bounding box center [450, 9] width 12 height 12
click at [450, 9] on input "SS Scott Stevens pepperstevens2222@gmail.com Notification Preferences Profile L…" at bounding box center [450, 9] width 0 height 0
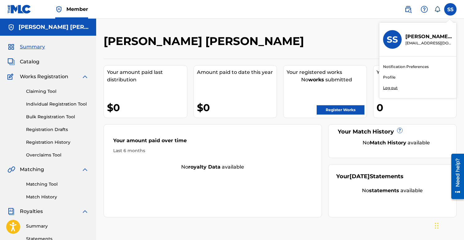
click at [426, 36] on p "Scott Stevens" at bounding box center [428, 36] width 47 height 7
click at [450, 9] on input "SS Scott Stevens pepperstevens2222@gmail.com Notification Preferences Profile L…" at bounding box center [450, 9] width 0 height 0
click at [389, 76] on link "Profile" at bounding box center [389, 77] width 12 height 6
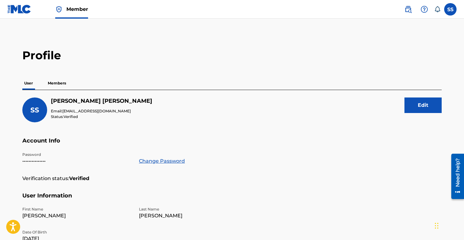
click at [62, 81] on p "Members" at bounding box center [57, 83] width 22 height 13
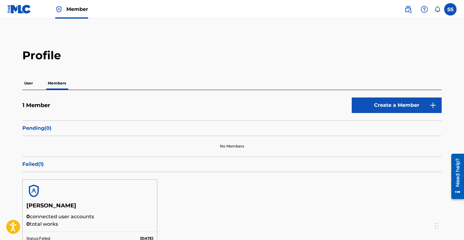
click at [407, 11] on img at bounding box center [407, 9] width 7 height 7
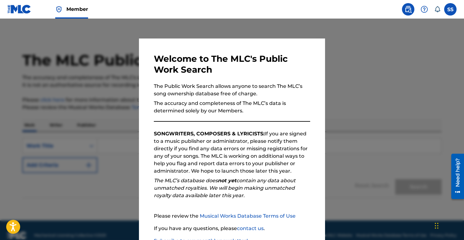
scroll to position [44, 0]
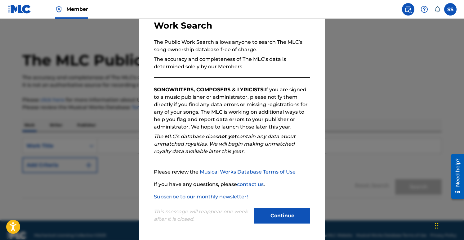
click at [282, 215] on button "Continue" at bounding box center [282, 216] width 56 height 16
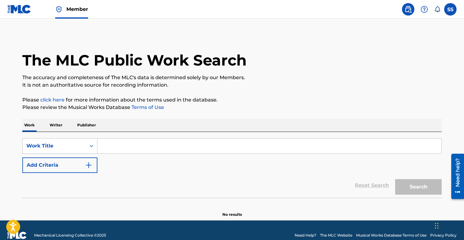
click at [13, 5] on img at bounding box center [19, 9] width 24 height 9
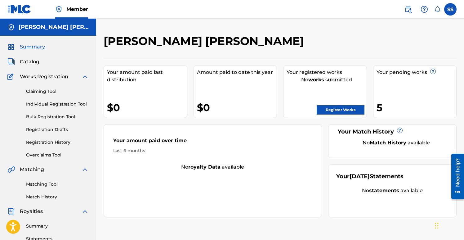
click at [49, 155] on link "Overclaims Tool" at bounding box center [57, 155] width 63 height 7
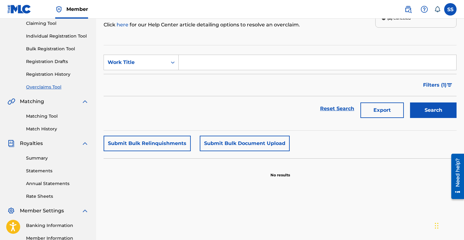
scroll to position [69, 0]
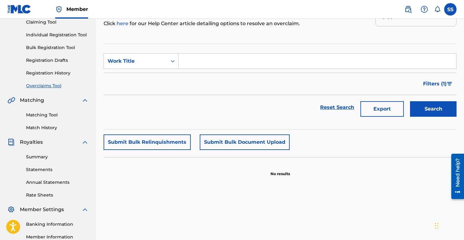
click at [49, 128] on link "Match History" at bounding box center [57, 127] width 63 height 7
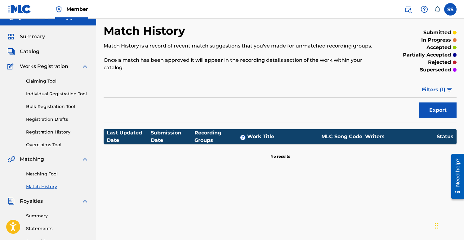
scroll to position [12, 0]
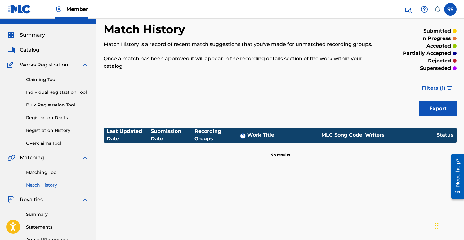
click at [51, 169] on link "Matching Tool" at bounding box center [57, 172] width 63 height 7
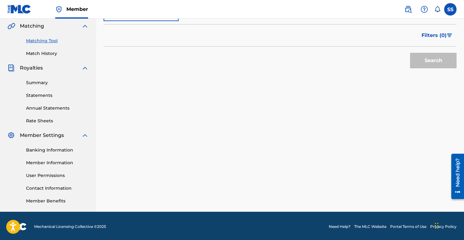
scroll to position [144, 0]
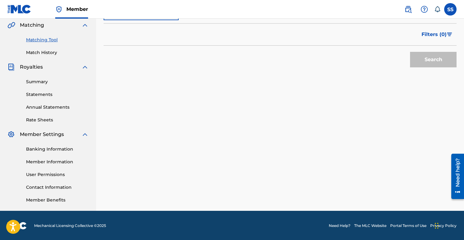
click at [45, 120] on link "Rate Sheets" at bounding box center [57, 120] width 63 height 7
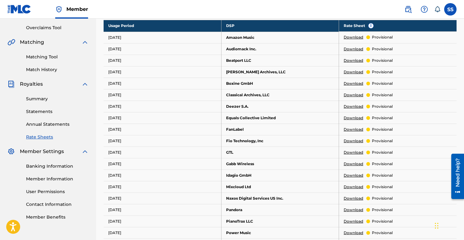
scroll to position [129, 0]
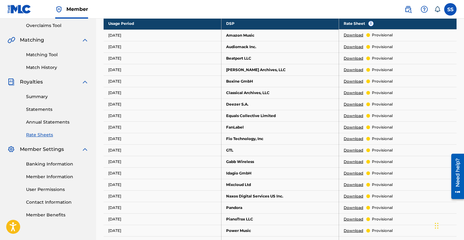
click at [348, 35] on link "Download" at bounding box center [354, 35] width 20 height 6
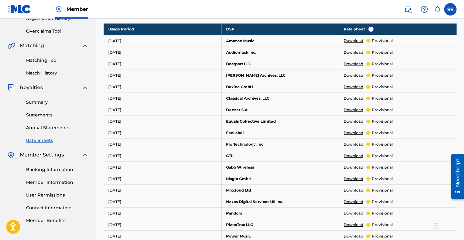
scroll to position [128, 0]
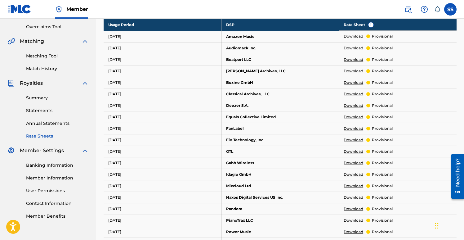
click at [47, 97] on link "Summary" at bounding box center [57, 98] width 63 height 7
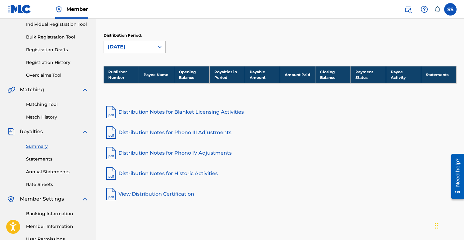
scroll to position [85, 0]
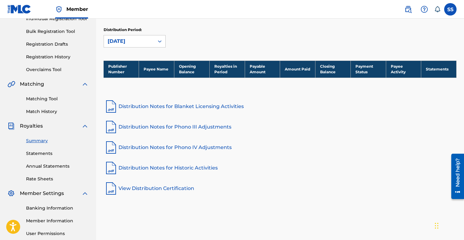
click at [149, 188] on link "View Distribution Certification" at bounding box center [280, 188] width 353 height 15
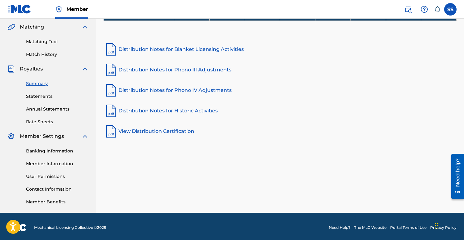
scroll to position [145, 0]
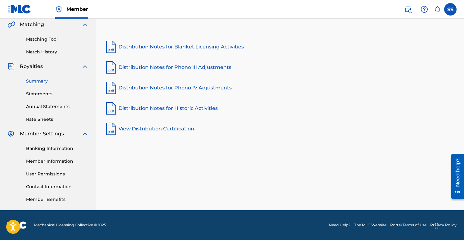
click at [52, 107] on link "Annual Statements" at bounding box center [57, 106] width 63 height 7
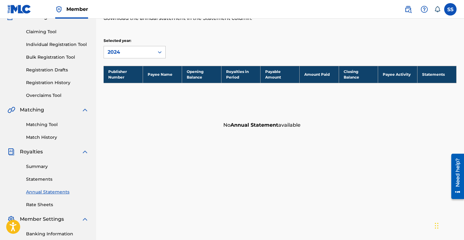
scroll to position [64, 0]
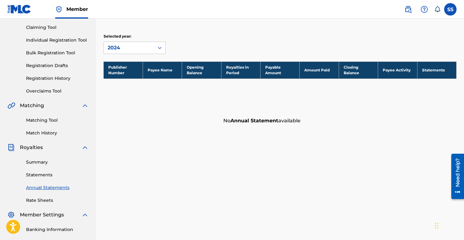
click at [50, 174] on link "Statements" at bounding box center [57, 175] width 63 height 7
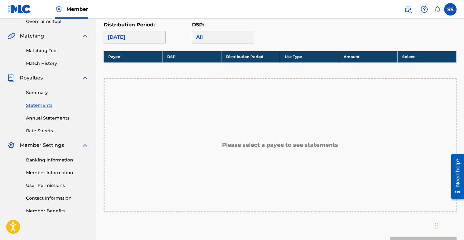
scroll to position [134, 0]
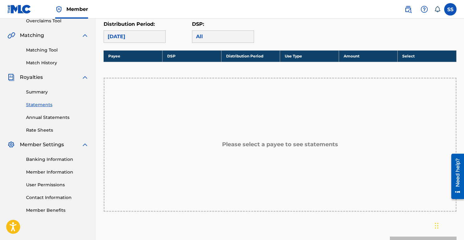
click at [261, 144] on h5 "Please select a payee to see statements" at bounding box center [280, 144] width 116 height 7
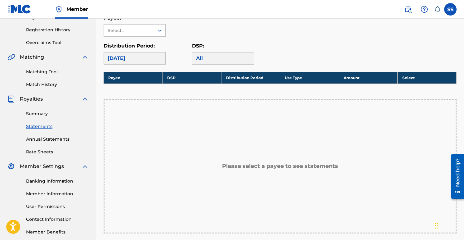
scroll to position [98, 0]
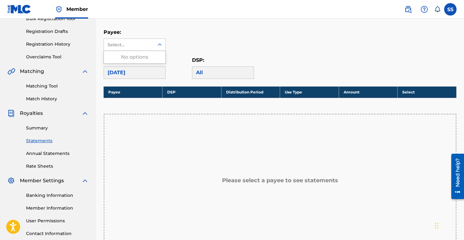
click at [160, 47] on icon at bounding box center [160, 45] width 6 height 6
click at [158, 58] on div "No options" at bounding box center [134, 57] width 61 height 12
click at [179, 54] on div "Payee: Use Up and Down to choose options, press Enter to select the currently f…" at bounding box center [280, 54] width 353 height 50
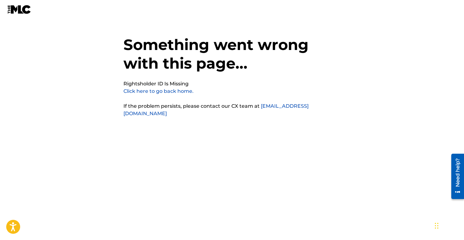
click at [177, 93] on link "Click here to go back home." at bounding box center [158, 91] width 70 height 6
